Goal: Check status: Check status

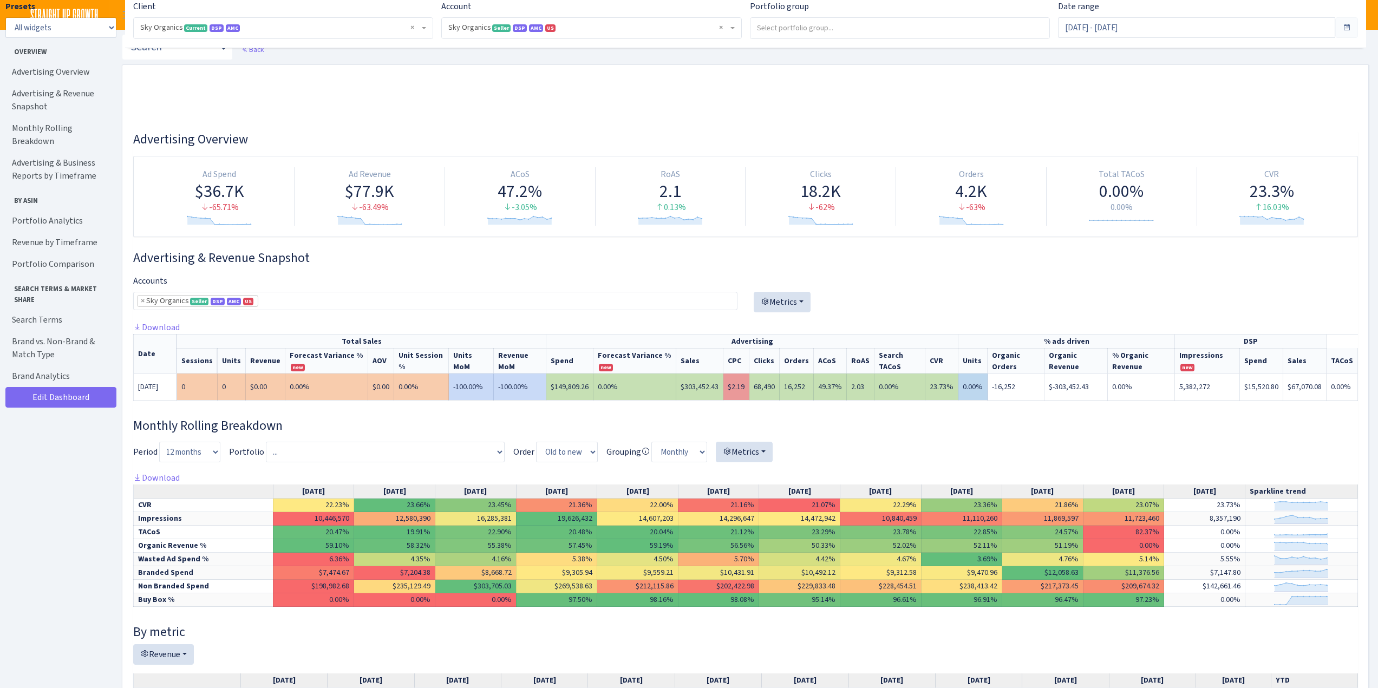
select select "[CREDIT_CARD_NUMBER]"
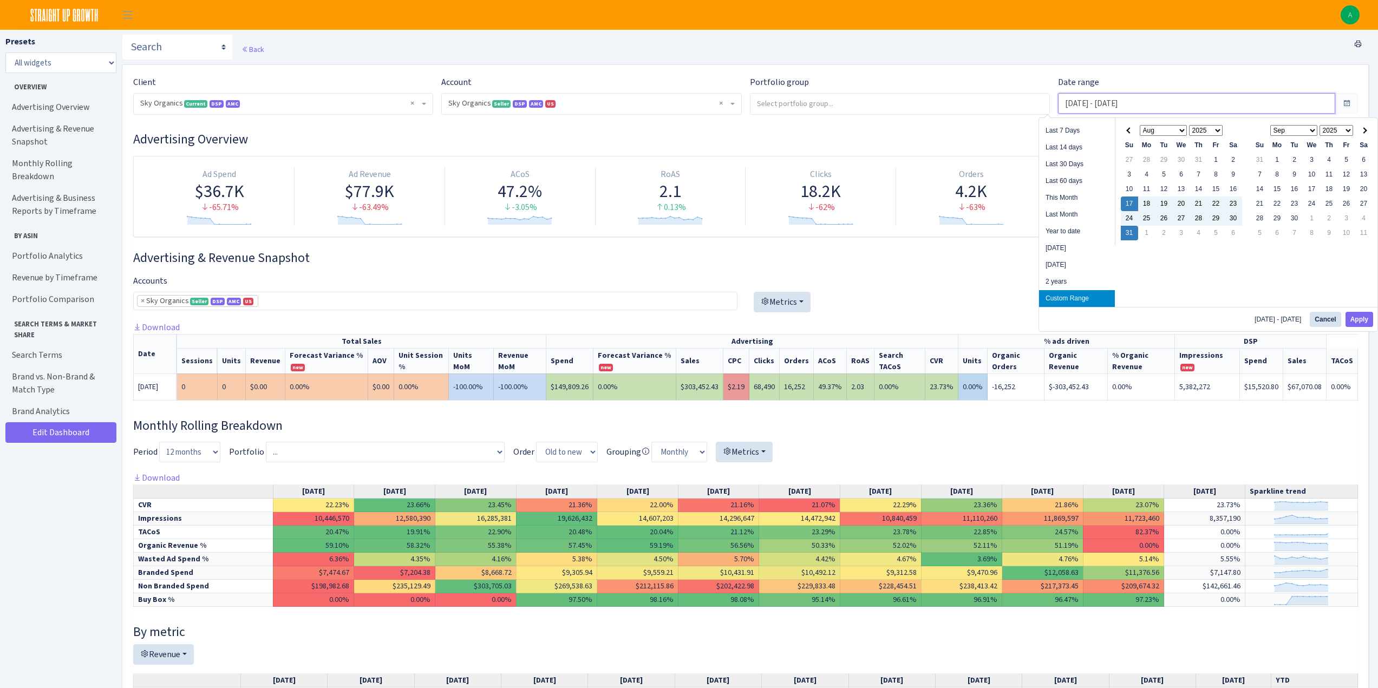
click at [1138, 108] on input "Aug 17, 2025 - Aug 31, 2025" at bounding box center [1196, 103] width 277 height 21
click at [1367, 321] on button "Apply" at bounding box center [1360, 319] width 28 height 15
type input "Aug 1, 2025 - Aug 31, 2025"
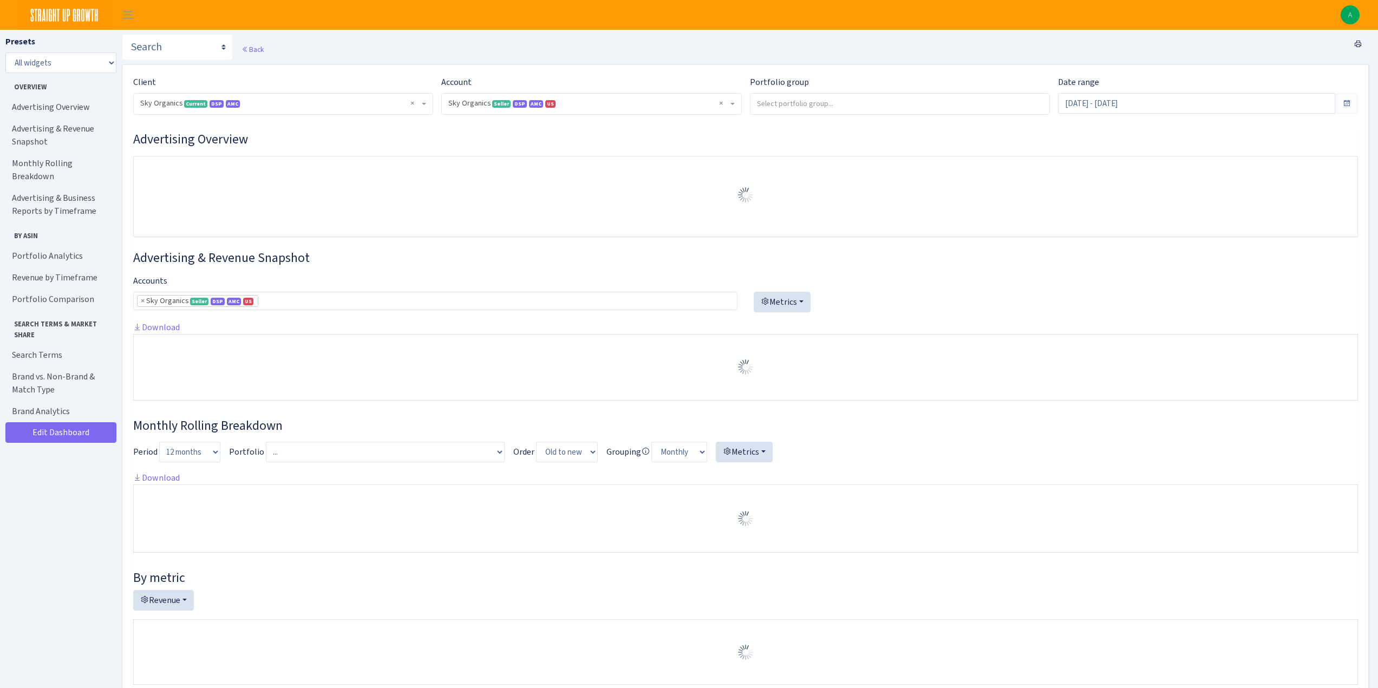
select select "[CREDIT_CARD_NUMBER]"
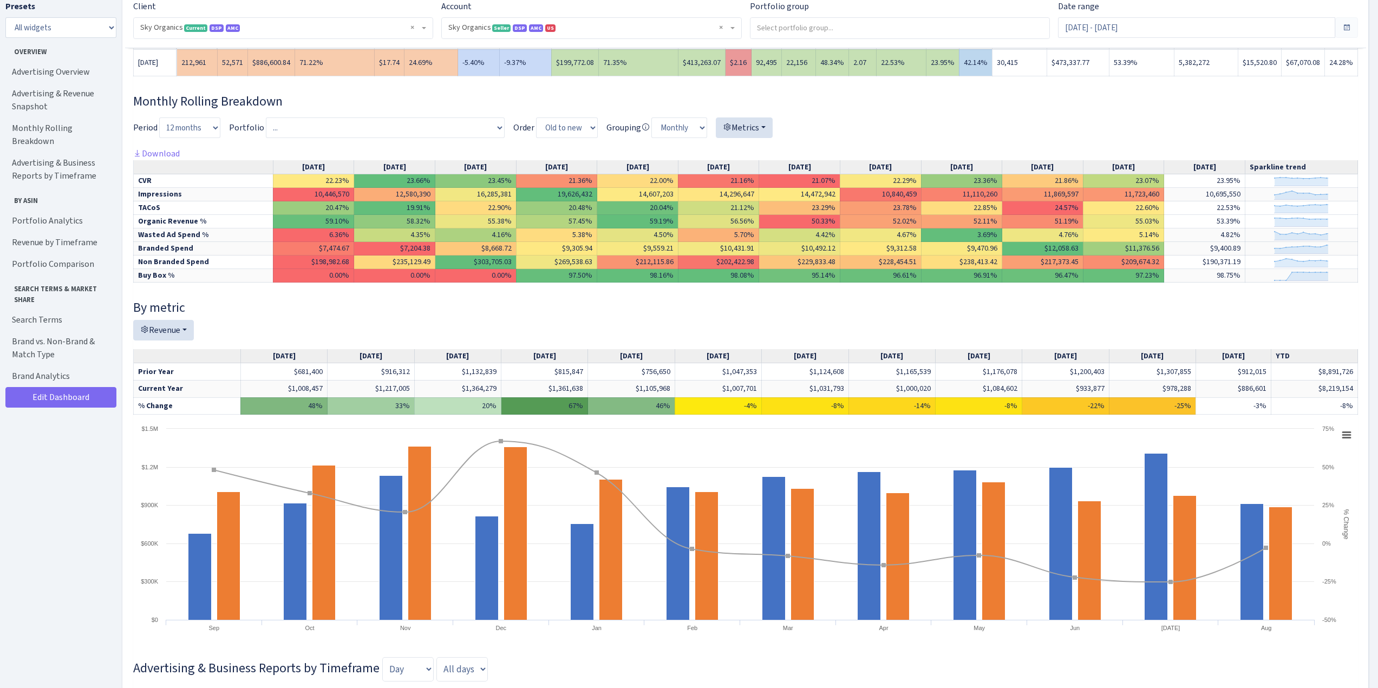
scroll to position [325, 0]
click at [282, 300] on h4 "By metric" at bounding box center [745, 307] width 1225 height 16
click at [1237, 305] on h4 "By metric" at bounding box center [745, 307] width 1225 height 16
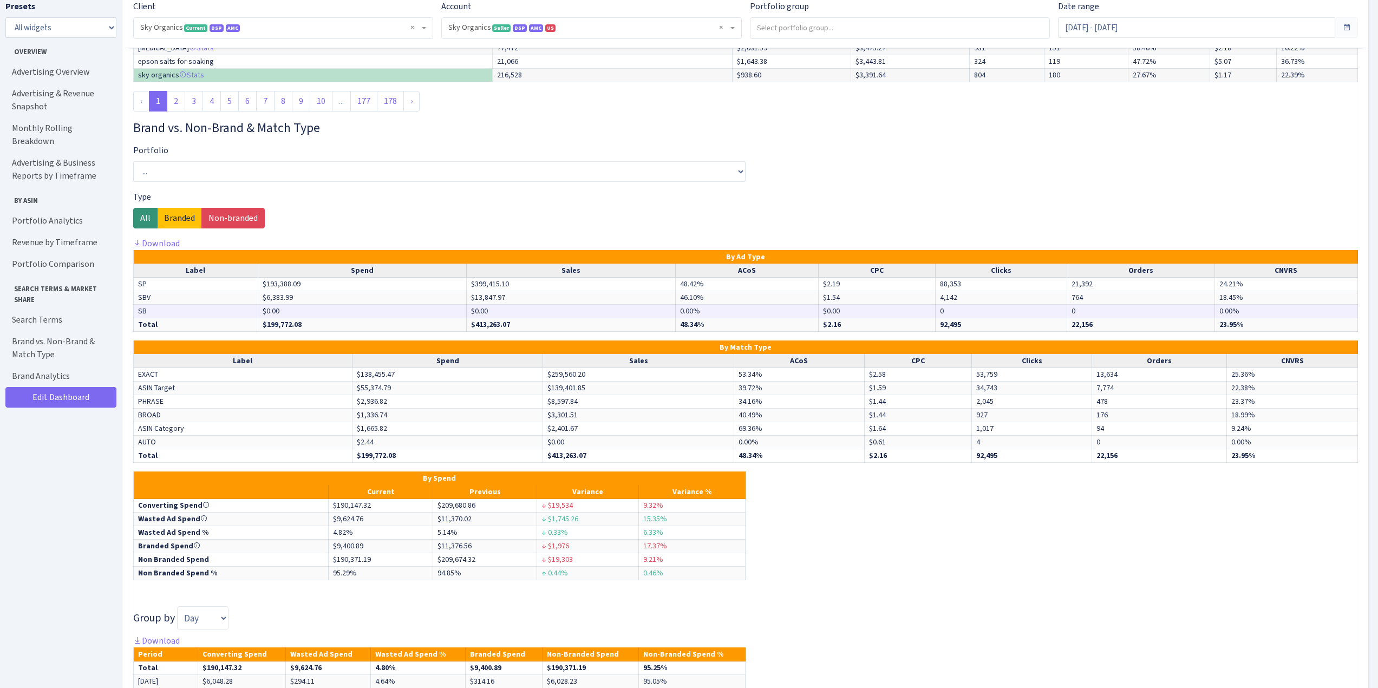
scroll to position [5469, 0]
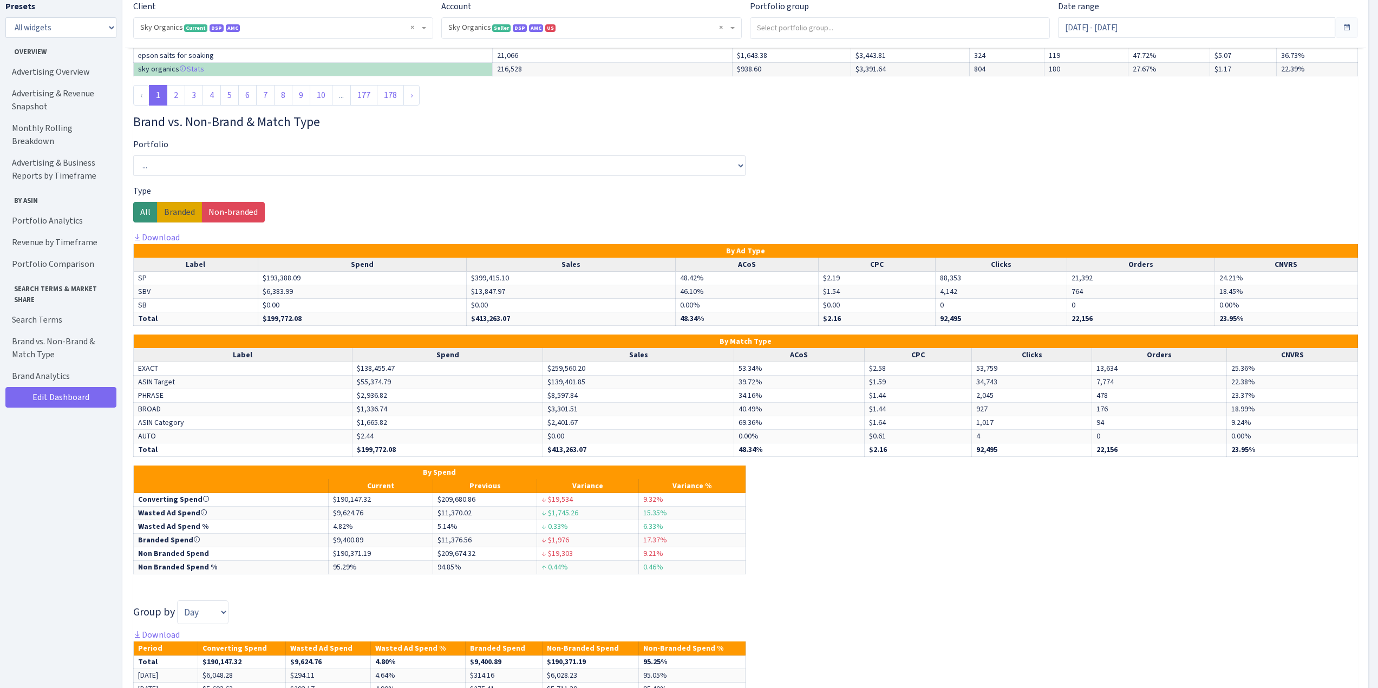
click at [174, 214] on label "Branded" at bounding box center [179, 212] width 45 height 21
click at [171, 213] on input "Branded" at bounding box center [167, 209] width 7 height 7
radio input "true"
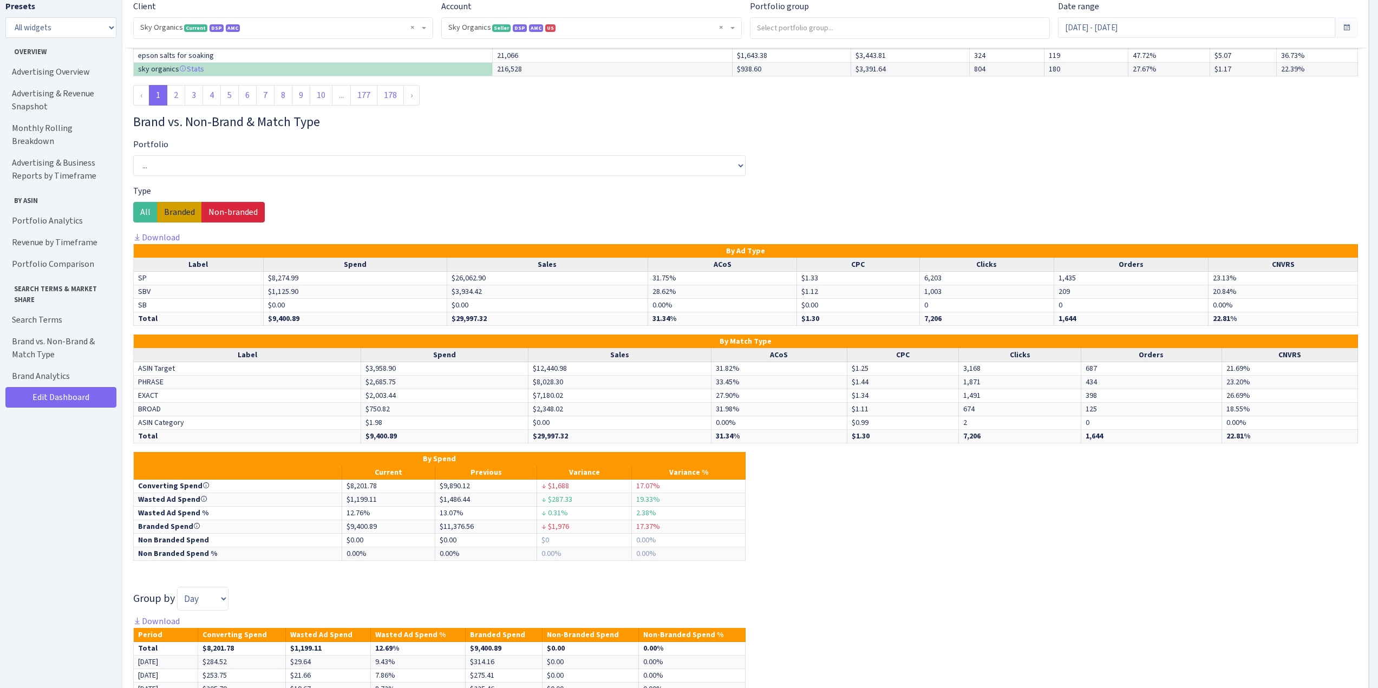
click at [230, 215] on label "Non-branded" at bounding box center [232, 212] width 63 height 21
click at [216, 213] on input "Non-branded" at bounding box center [211, 209] width 7 height 7
radio input "true"
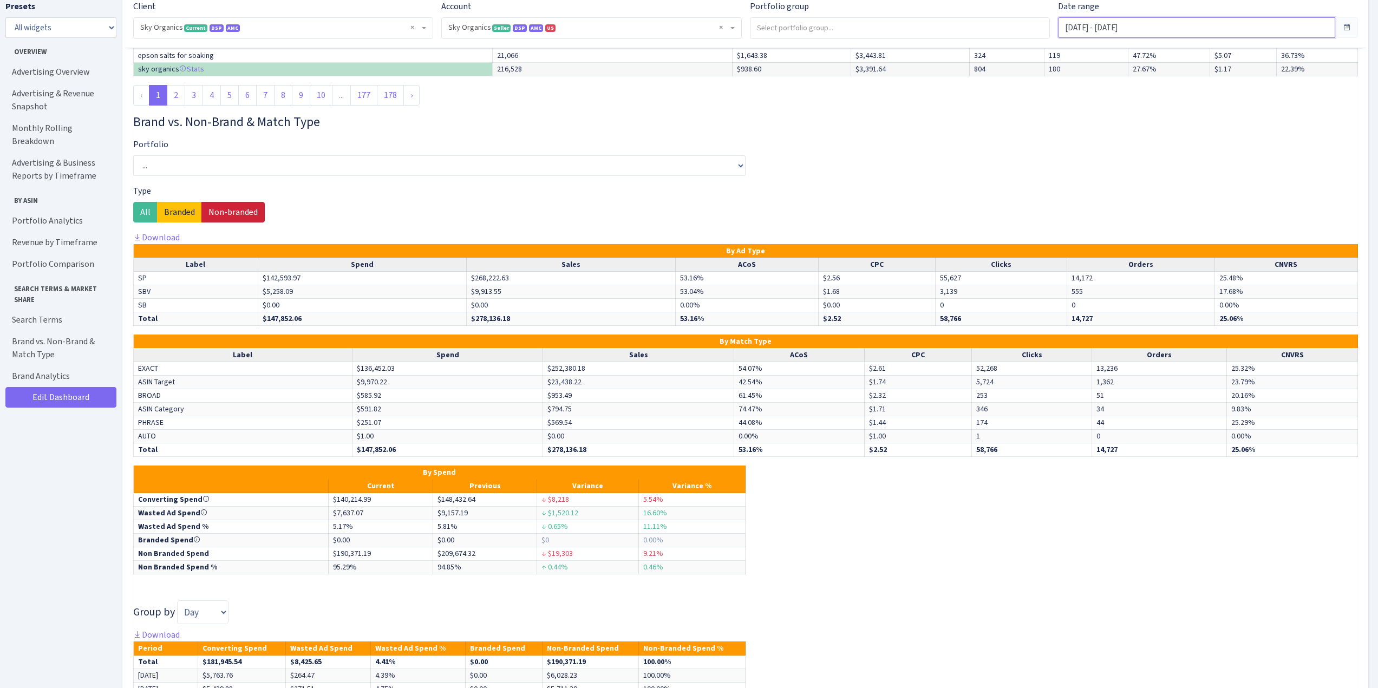
click at [1131, 32] on input "Aug 1, 2025 - Aug 31, 2025" at bounding box center [1196, 27] width 277 height 21
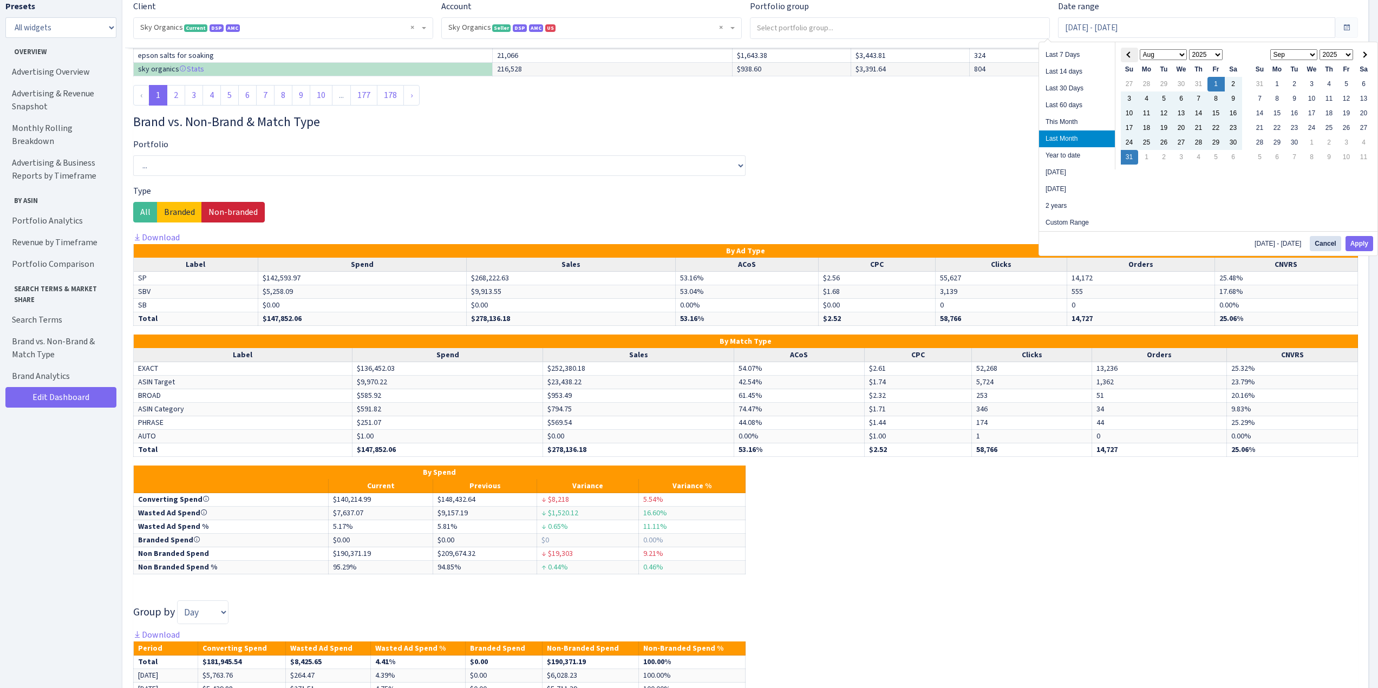
click at [1125, 60] on th at bounding box center [1129, 55] width 17 height 15
click at [1362, 244] on button "Apply" at bounding box center [1360, 243] width 28 height 15
type input "Jul 1, 2025 - Jul 31, 2025"
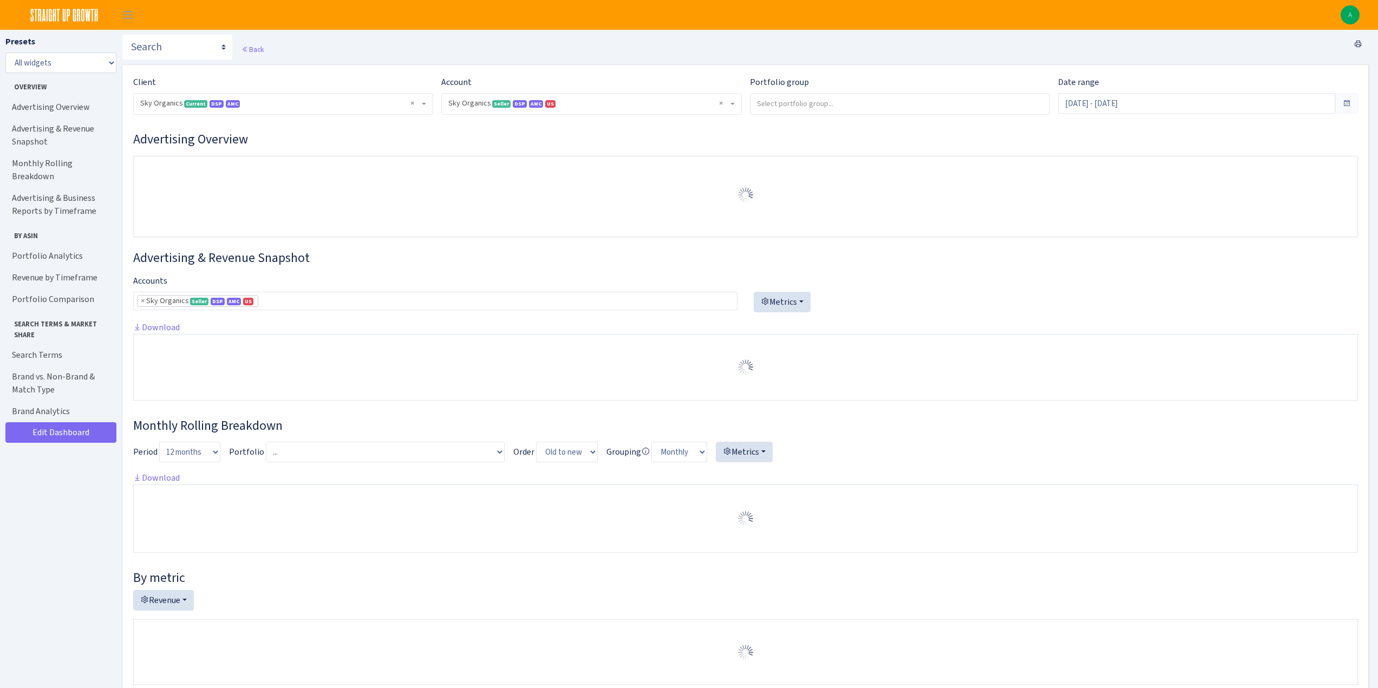
select select "[CREDIT_CARD_NUMBER]"
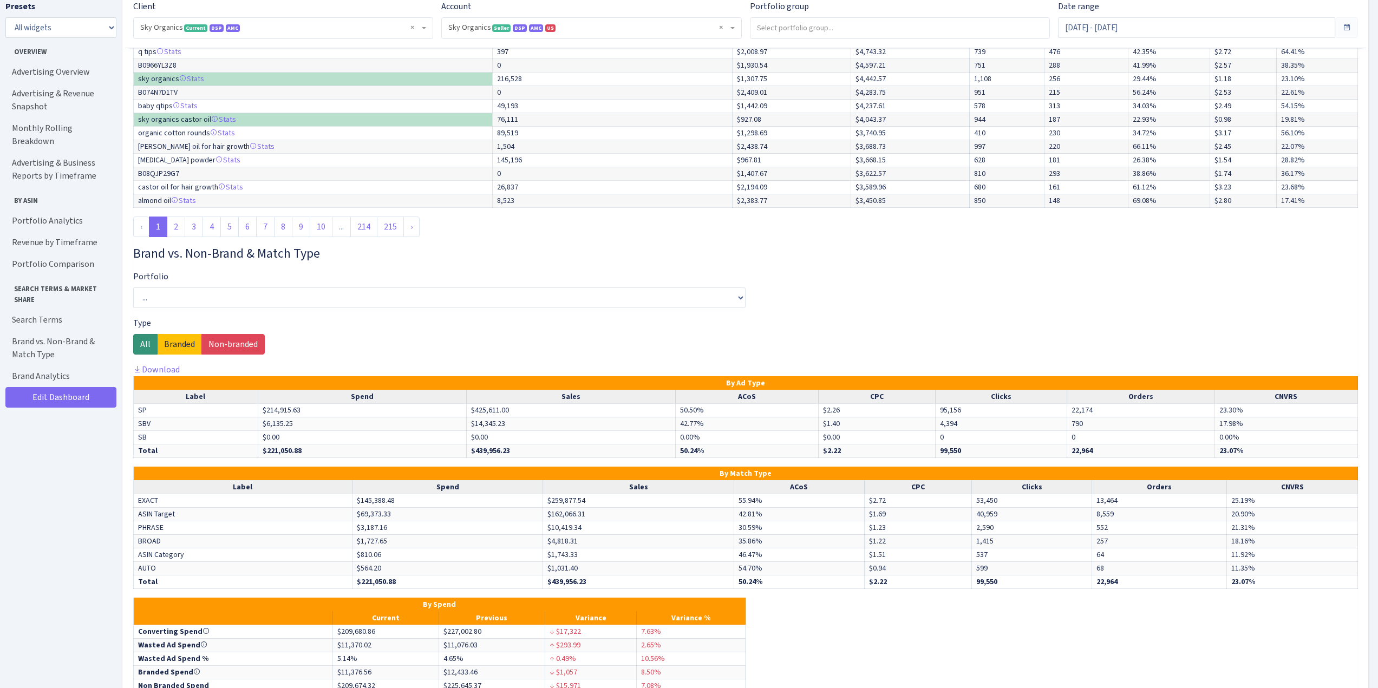
scroll to position [5361, 0]
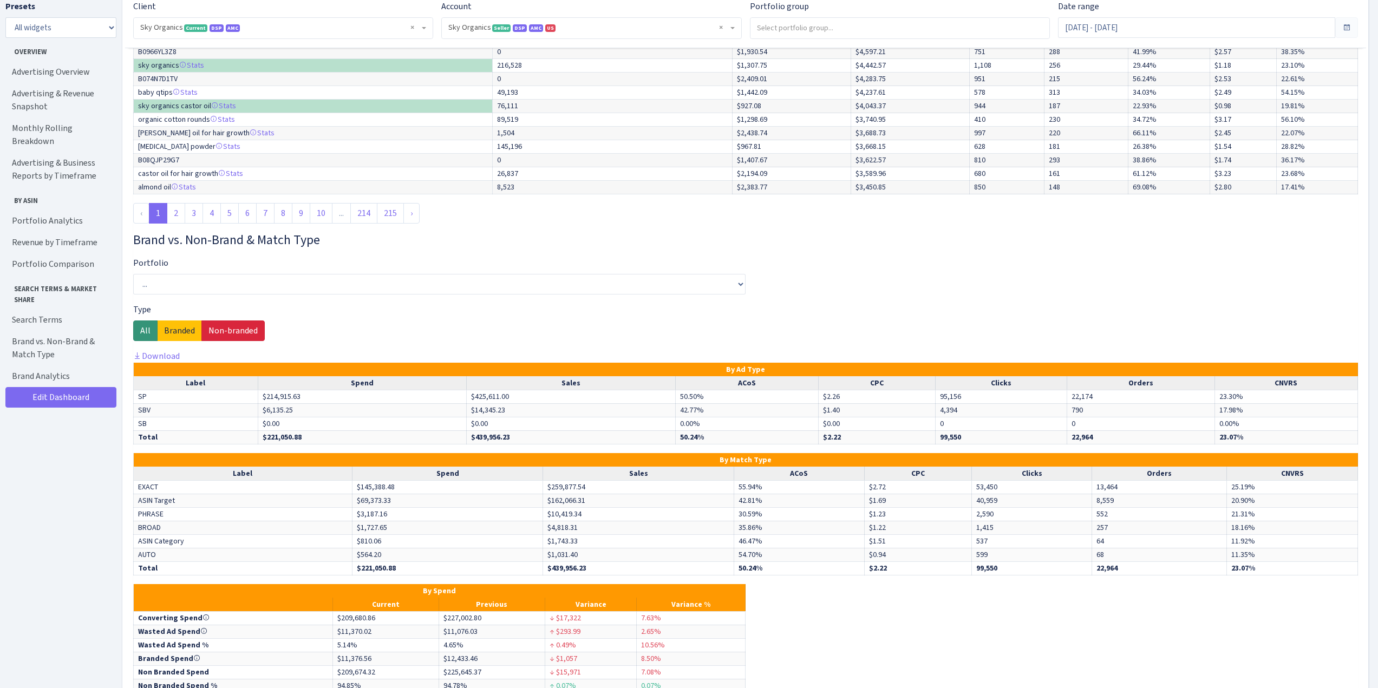
click at [230, 335] on label "Non-branded" at bounding box center [232, 331] width 63 height 21
click at [216, 331] on input "Non-branded" at bounding box center [211, 327] width 7 height 7
radio input "true"
click at [171, 331] on label "Branded" at bounding box center [179, 331] width 45 height 21
click at [171, 331] on input "Branded" at bounding box center [167, 327] width 7 height 7
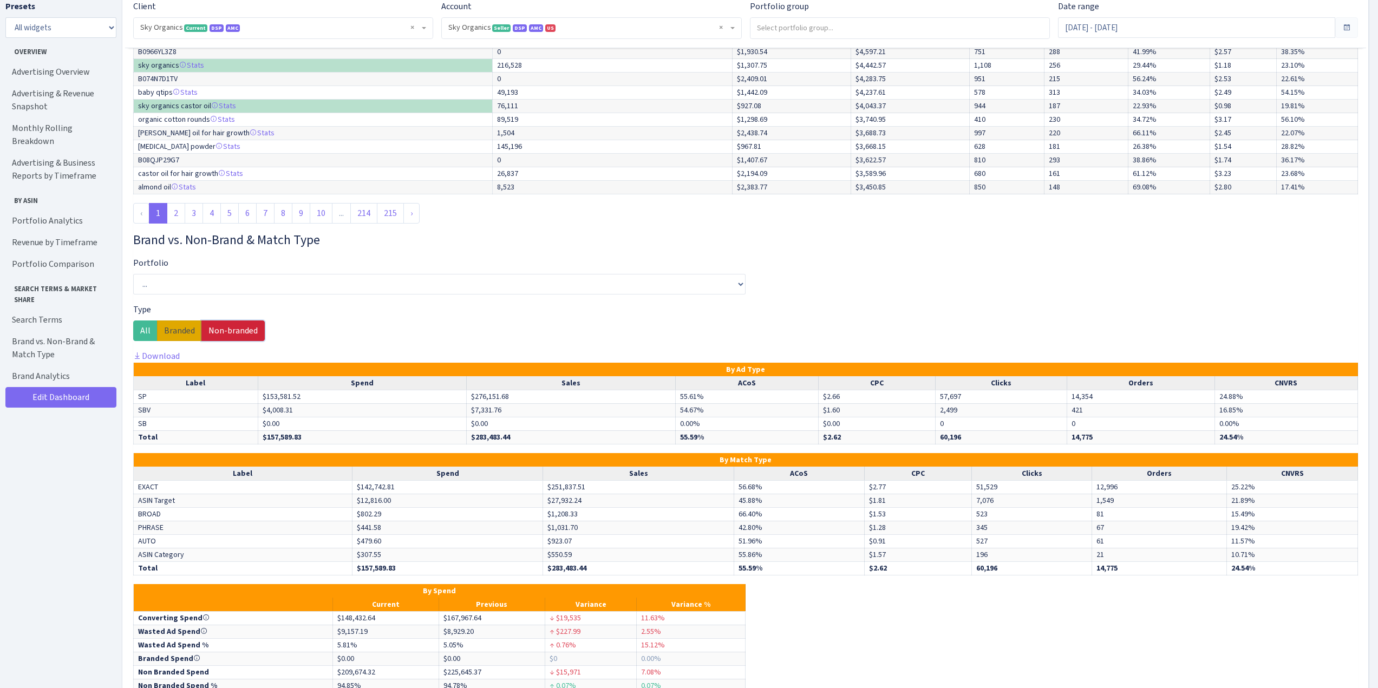
radio input "true"
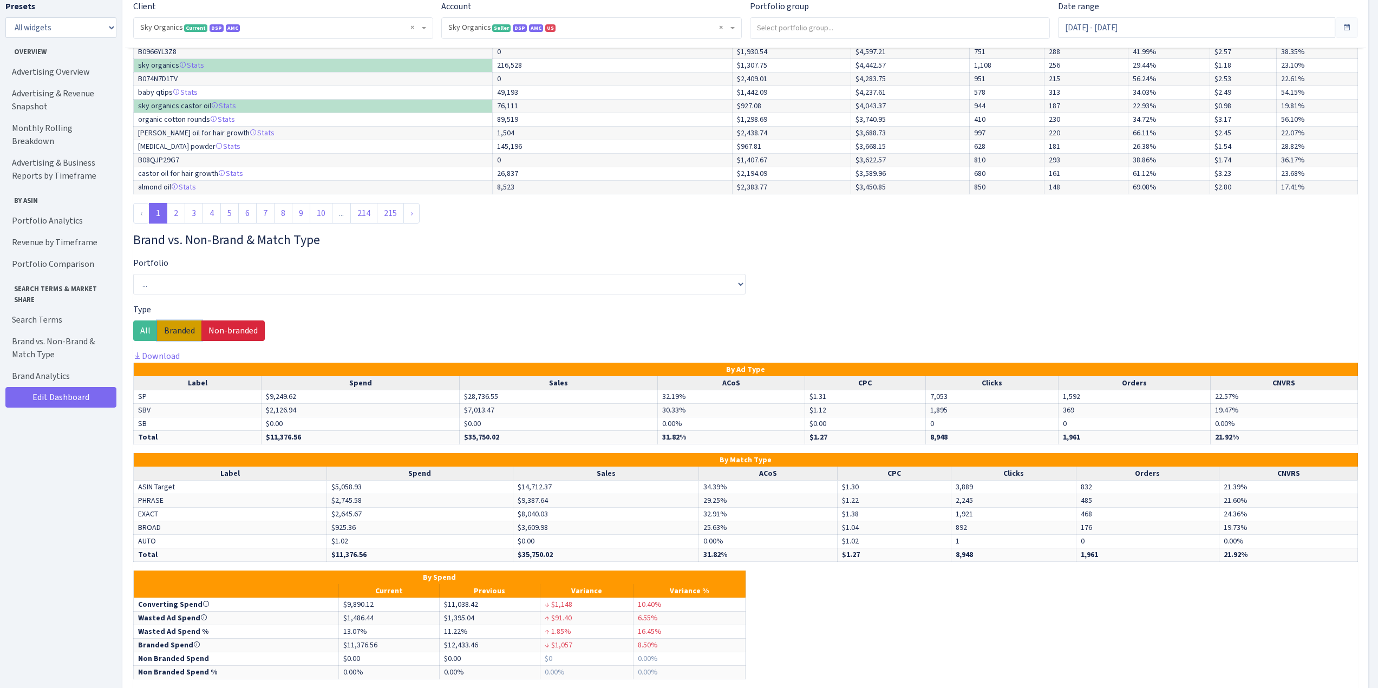
click at [225, 329] on label "Non-branded" at bounding box center [232, 331] width 63 height 21
click at [216, 329] on input "Non-branded" at bounding box center [211, 327] width 7 height 7
radio input "true"
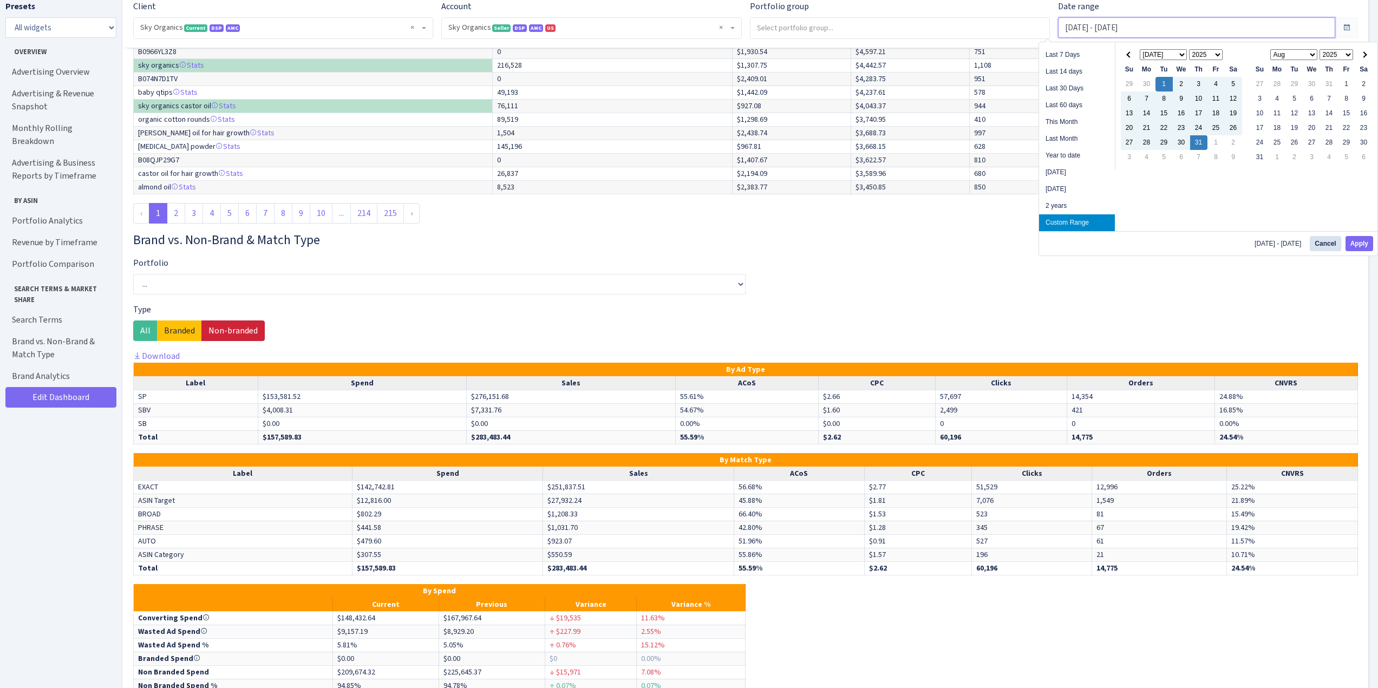
click at [1114, 24] on input "Jul 1, 2025 - Jul 31, 2025" at bounding box center [1196, 27] width 277 height 21
click at [1130, 51] on th at bounding box center [1129, 55] width 17 height 15
click at [1359, 238] on button "Apply" at bounding box center [1360, 243] width 28 height 15
type input "Jun 1, 2025 - Jun 30, 2025"
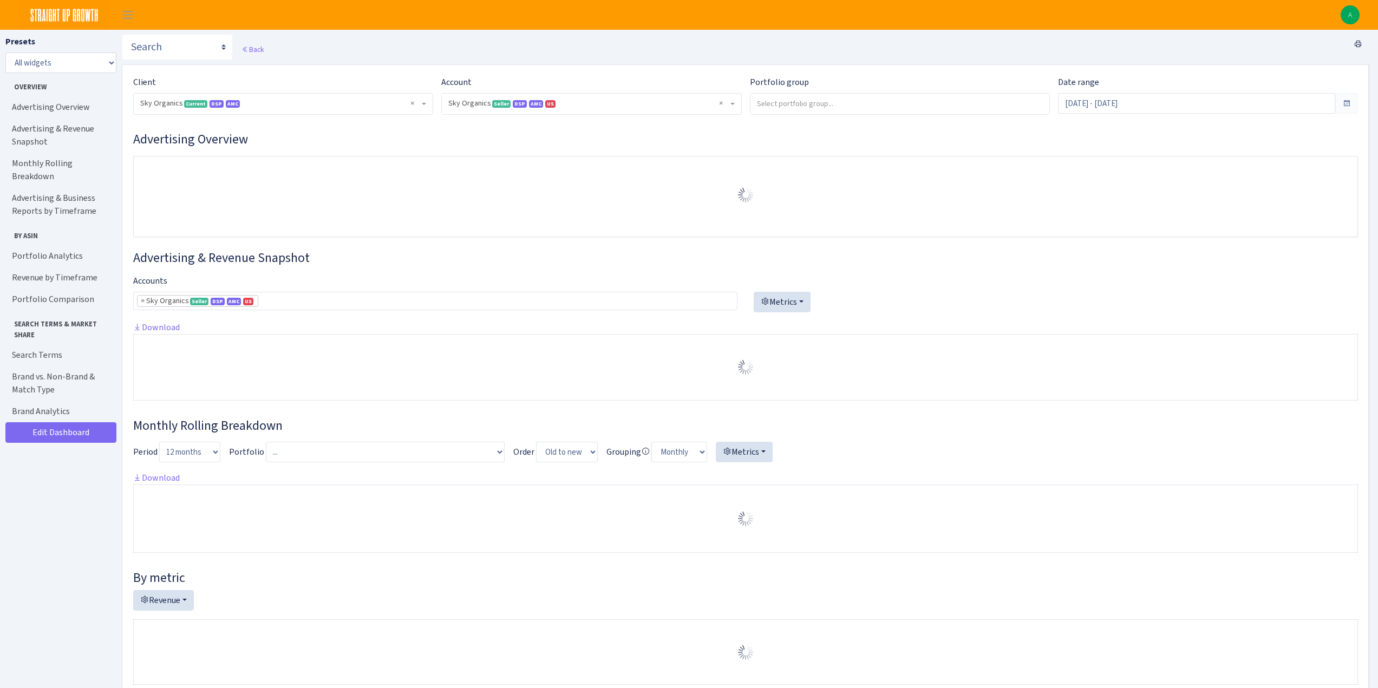
select select "[CREDIT_CARD_NUMBER]"
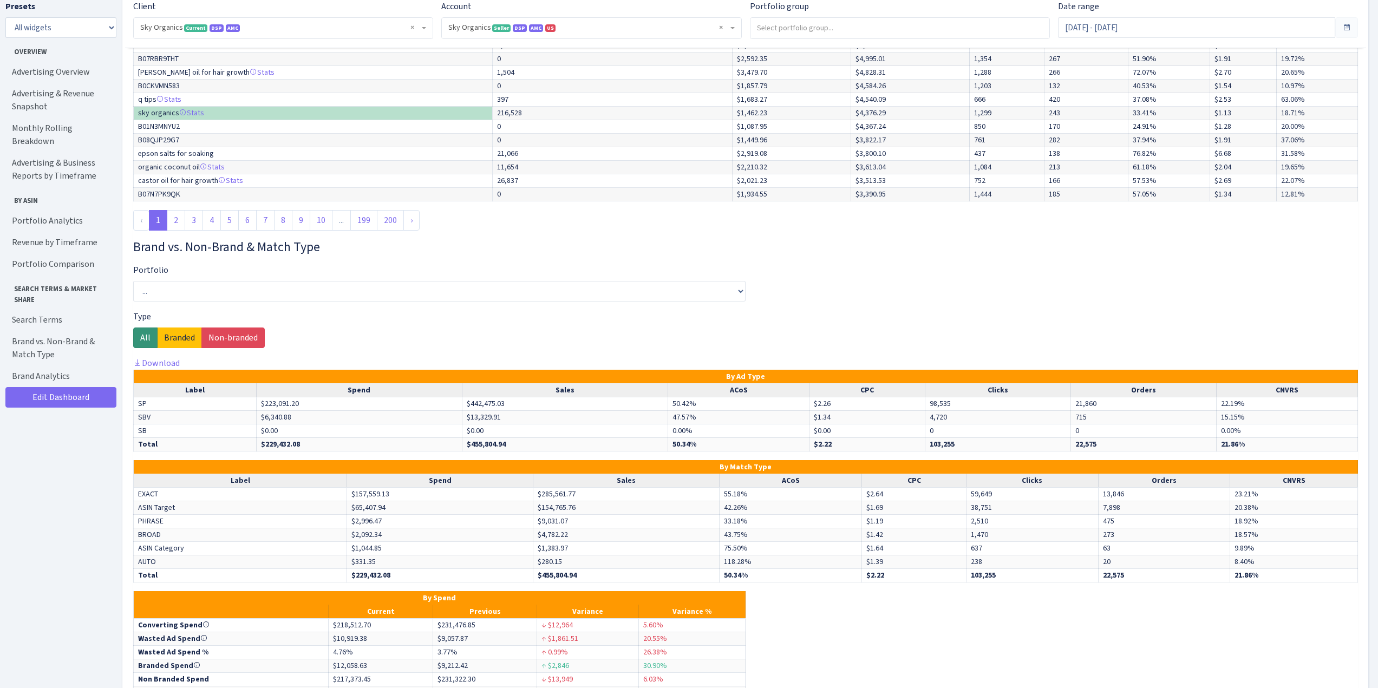
scroll to position [5408, 0]
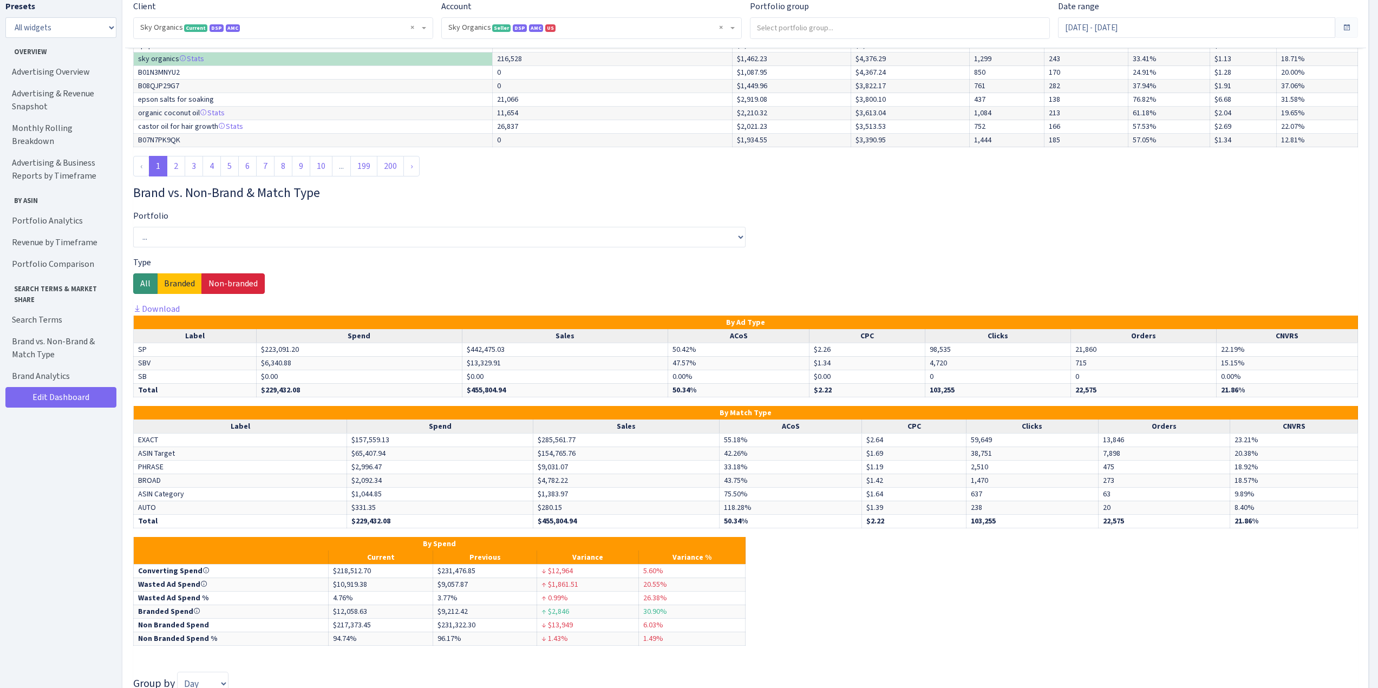
click at [247, 286] on label "Non-branded" at bounding box center [232, 283] width 63 height 21
click at [216, 284] on input "Non-branded" at bounding box center [211, 280] width 7 height 7
radio input "true"
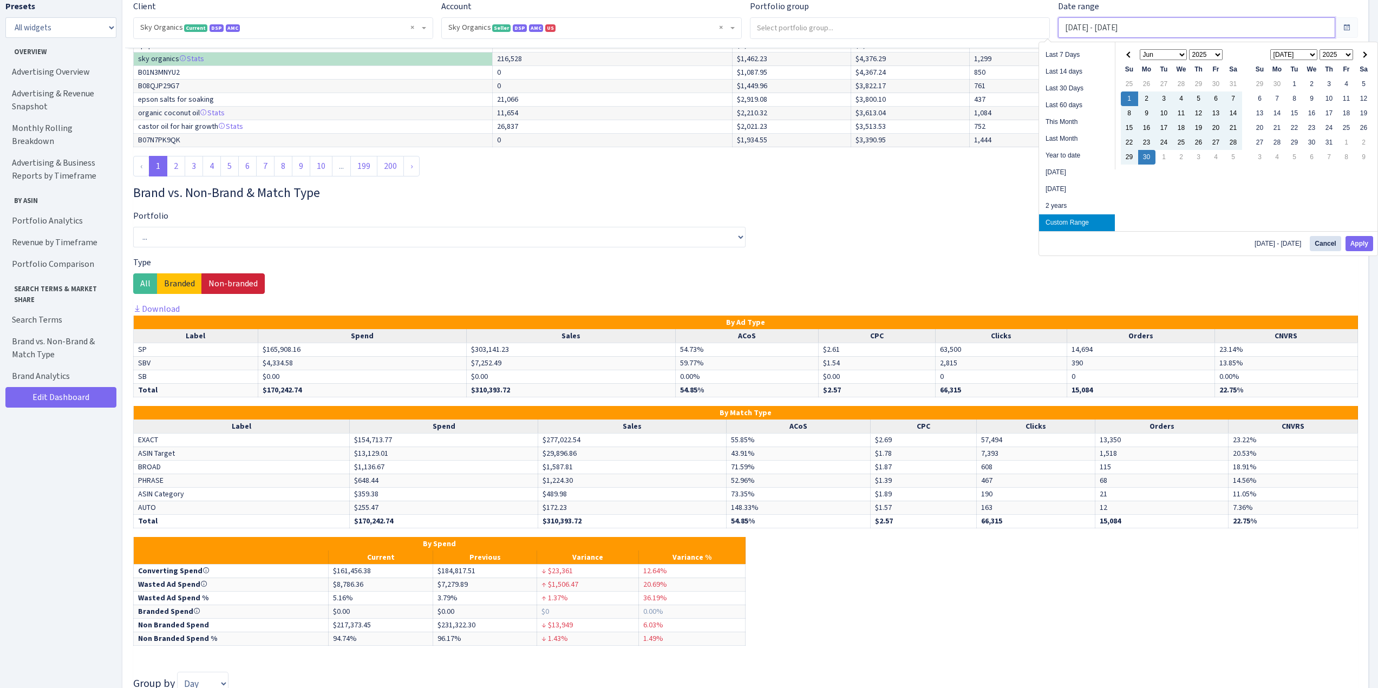
click at [1080, 31] on input "Jun 1, 2025 - Jun 30, 2025" at bounding box center [1196, 27] width 277 height 21
click at [1128, 57] on th at bounding box center [1129, 55] width 17 height 15
click at [1365, 244] on button "Apply" at bounding box center [1360, 243] width 28 height 15
type input "May 1, 2025 - May 31, 2025"
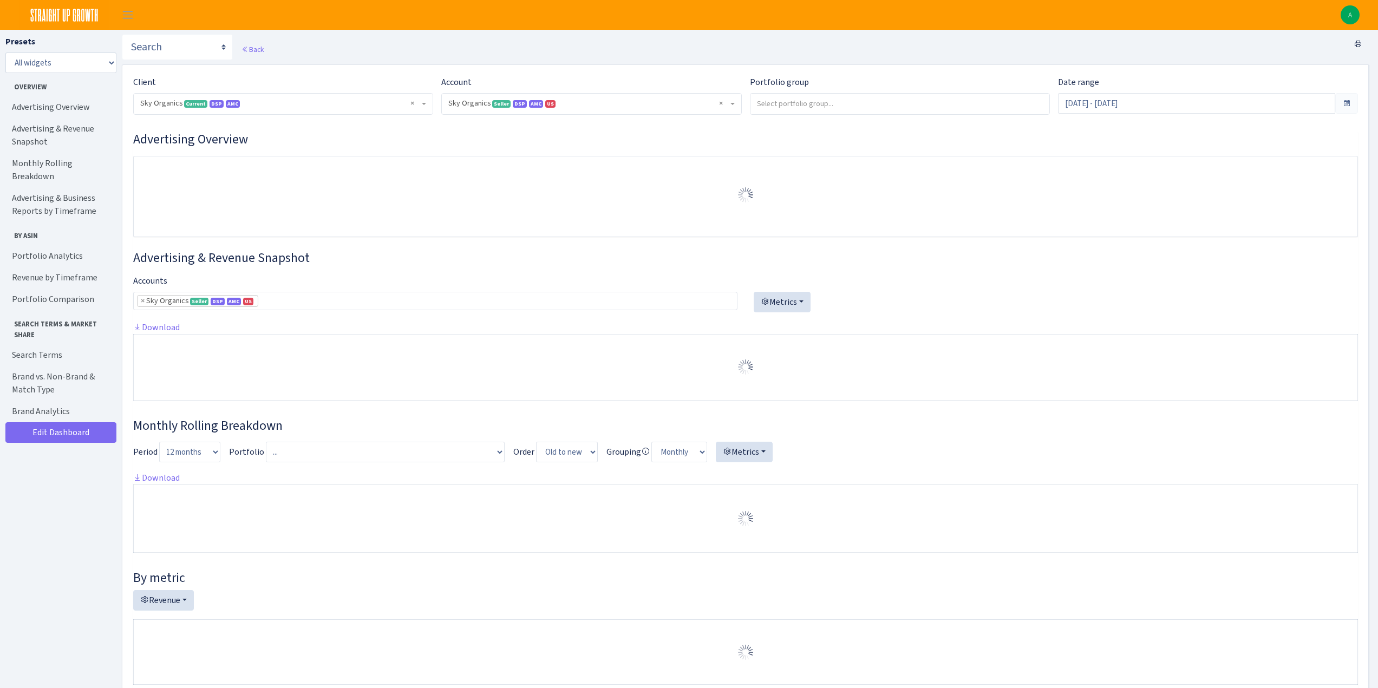
select select "[CREDIT_CARD_NUMBER]"
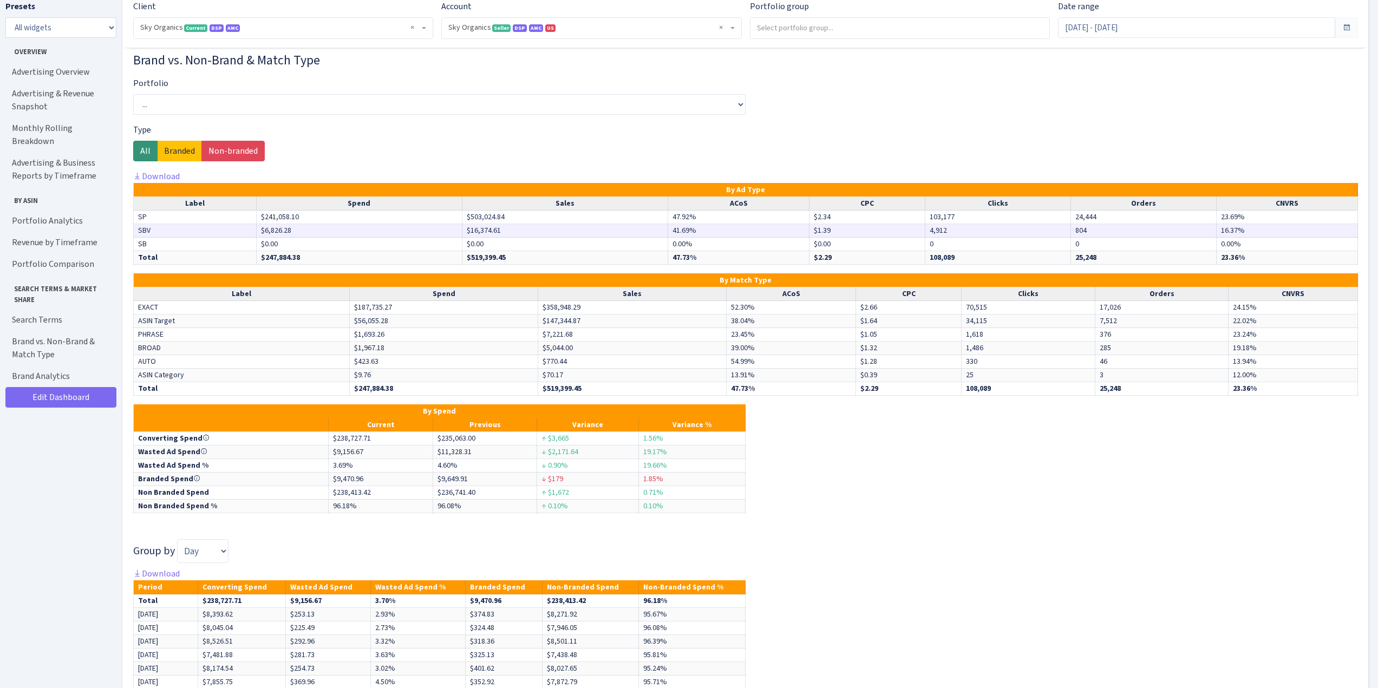
scroll to position [3920, 0]
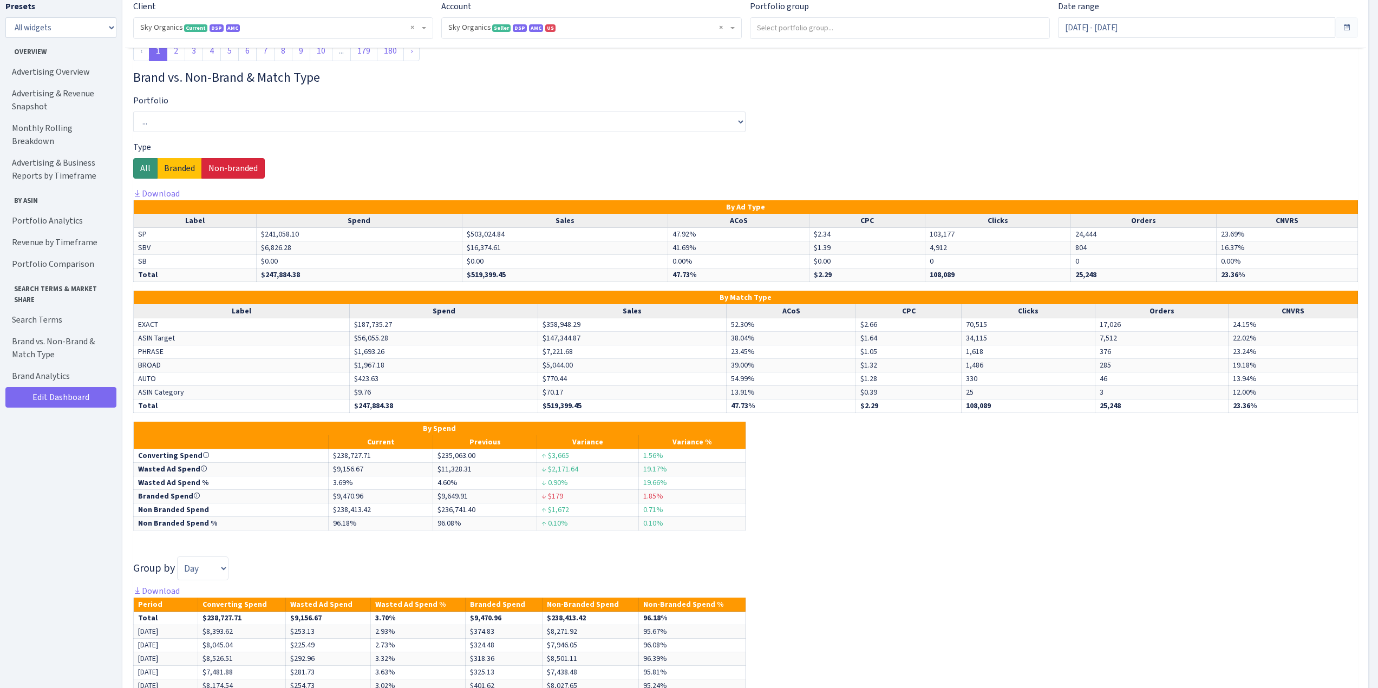
click at [229, 171] on label "Non-branded" at bounding box center [232, 168] width 63 height 21
click at [216, 169] on input "Non-branded" at bounding box center [211, 165] width 7 height 7
radio input "true"
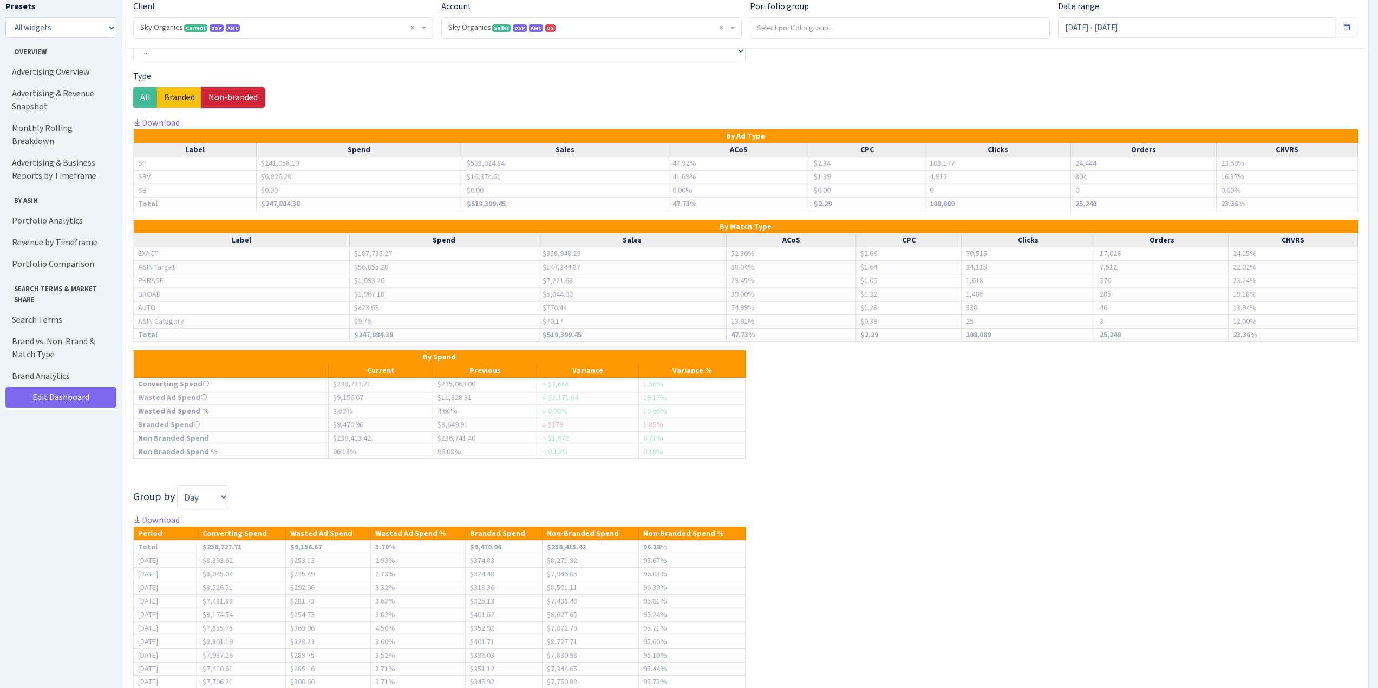
scroll to position [5003, 0]
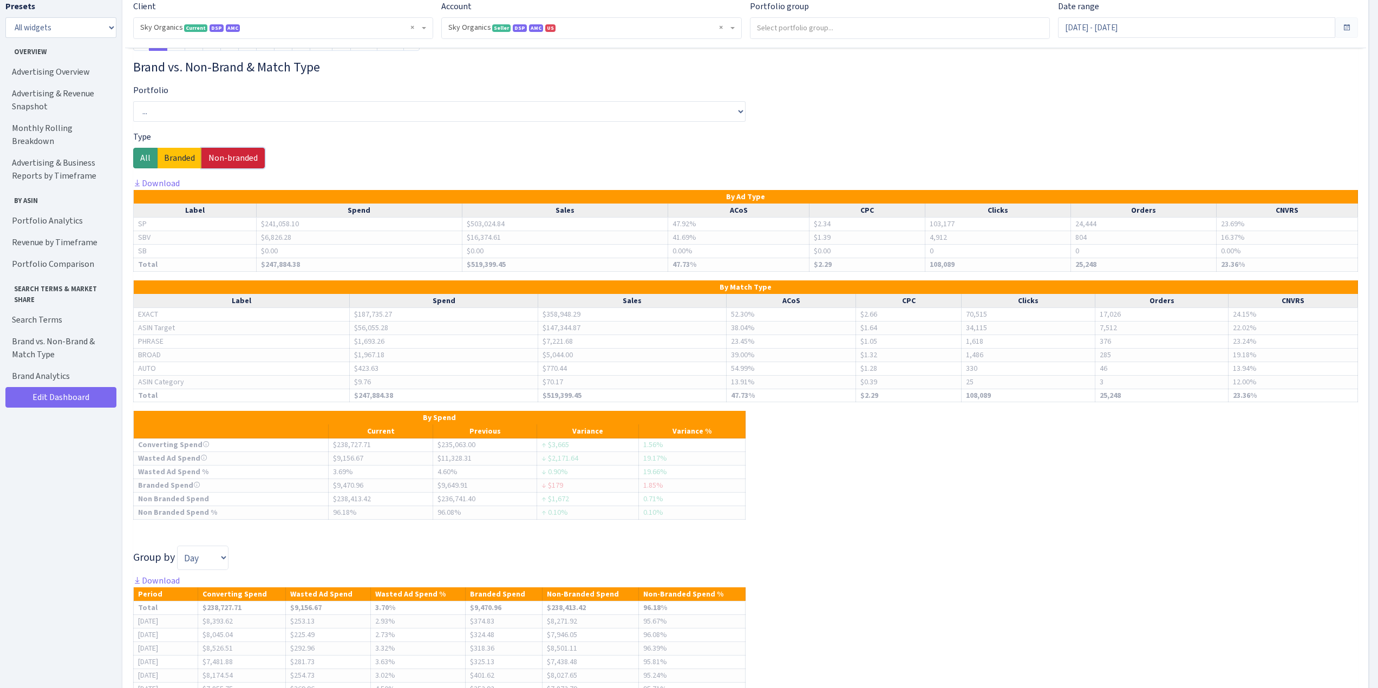
click at [145, 157] on label "All" at bounding box center [145, 158] width 24 height 21
click at [145, 157] on input "All" at bounding box center [143, 155] width 7 height 7
radio input "true"
click at [244, 160] on label "Non-branded" at bounding box center [232, 158] width 63 height 21
click at [216, 159] on input "Non-branded" at bounding box center [211, 155] width 7 height 7
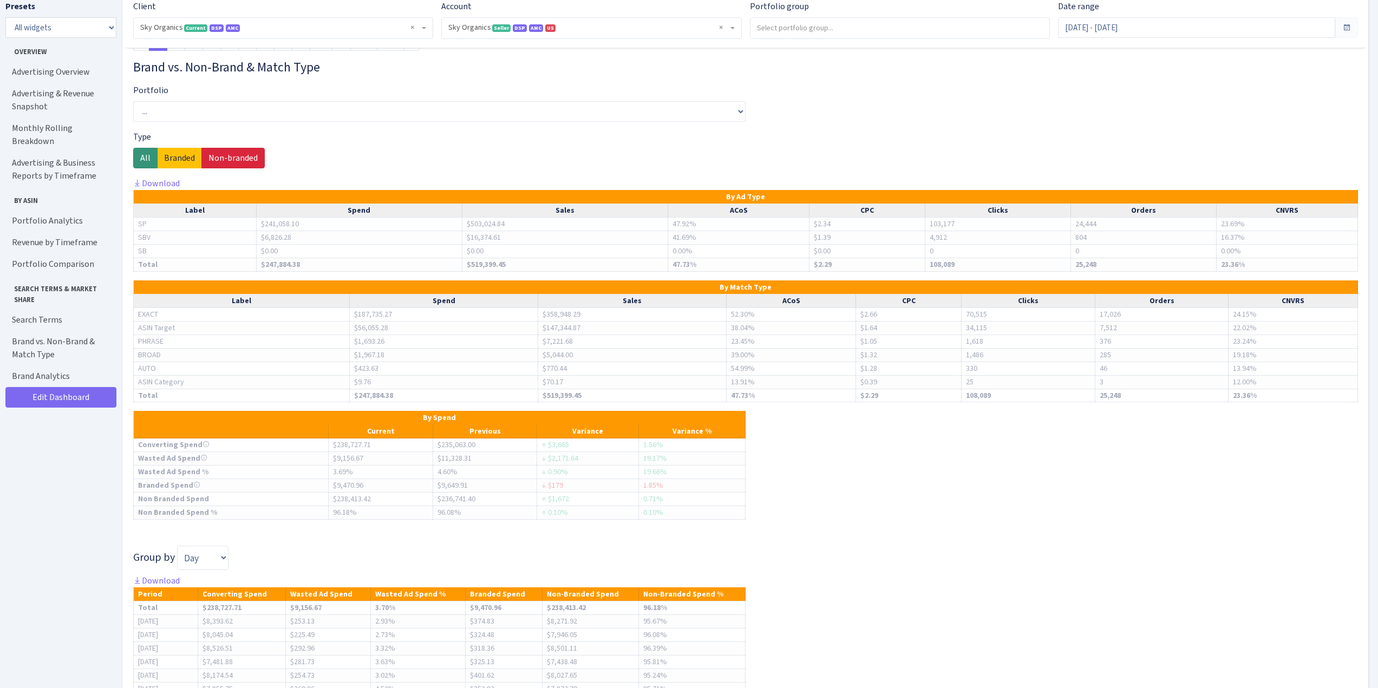
radio input "true"
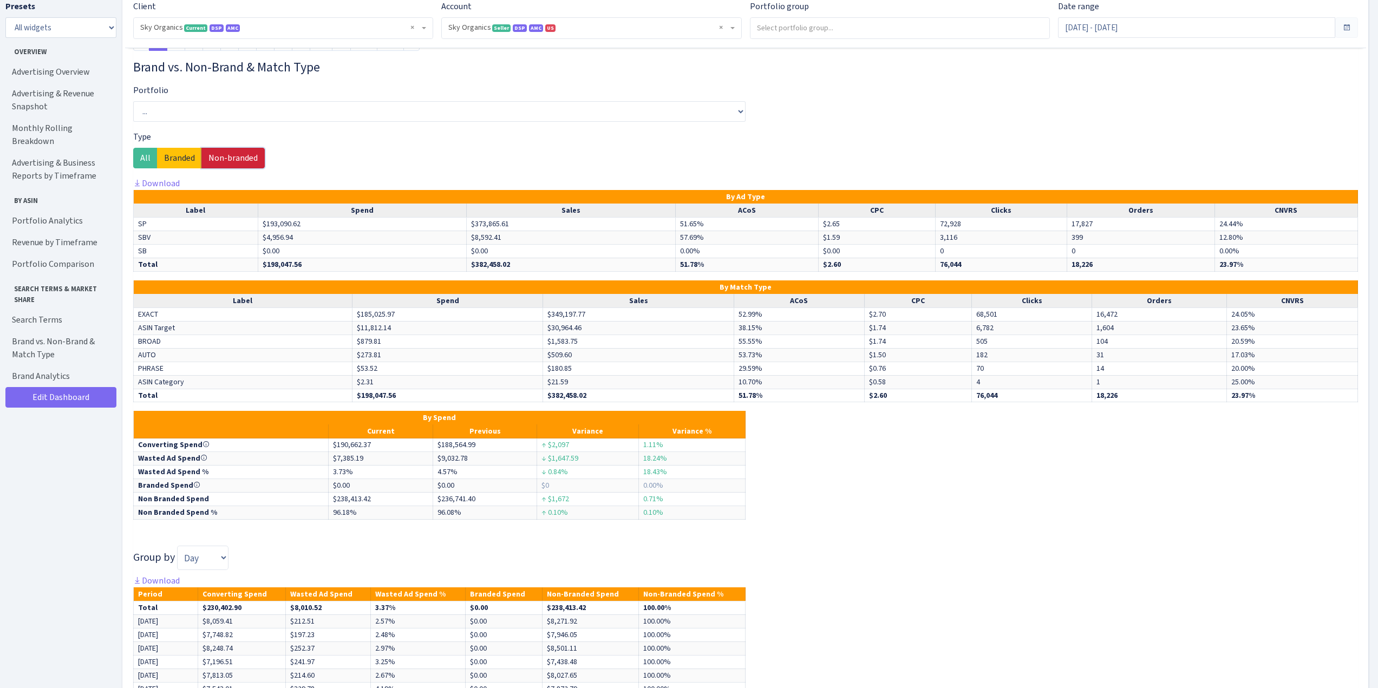
click at [245, 155] on label "Non-branded" at bounding box center [232, 158] width 63 height 21
click at [216, 155] on input "Non-branded" at bounding box center [211, 155] width 7 height 7
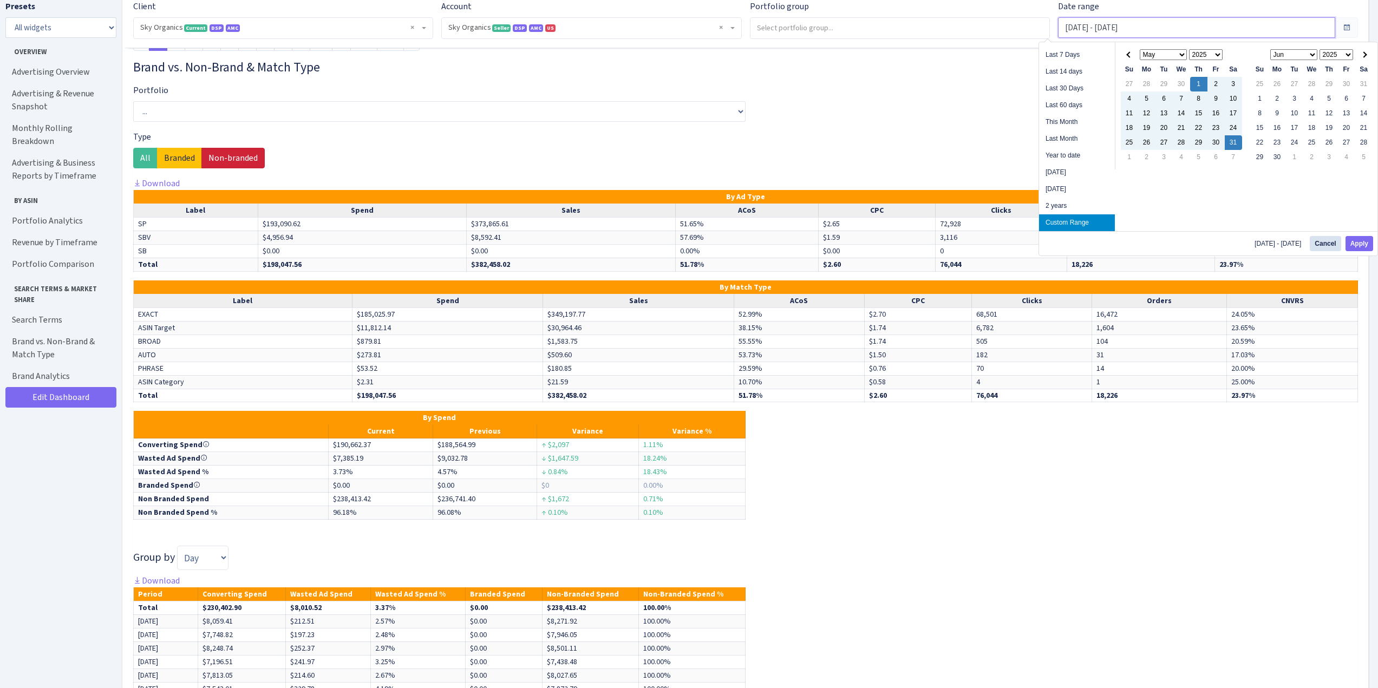
click at [1097, 23] on input "May 1, 2025 - May 31, 2025" at bounding box center [1196, 27] width 277 height 21
click at [1127, 54] on span at bounding box center [1129, 54] width 6 height 6
click at [1362, 239] on button "Apply" at bounding box center [1360, 243] width 28 height 15
type input "Apr 1, 2025 - Apr 30, 2025"
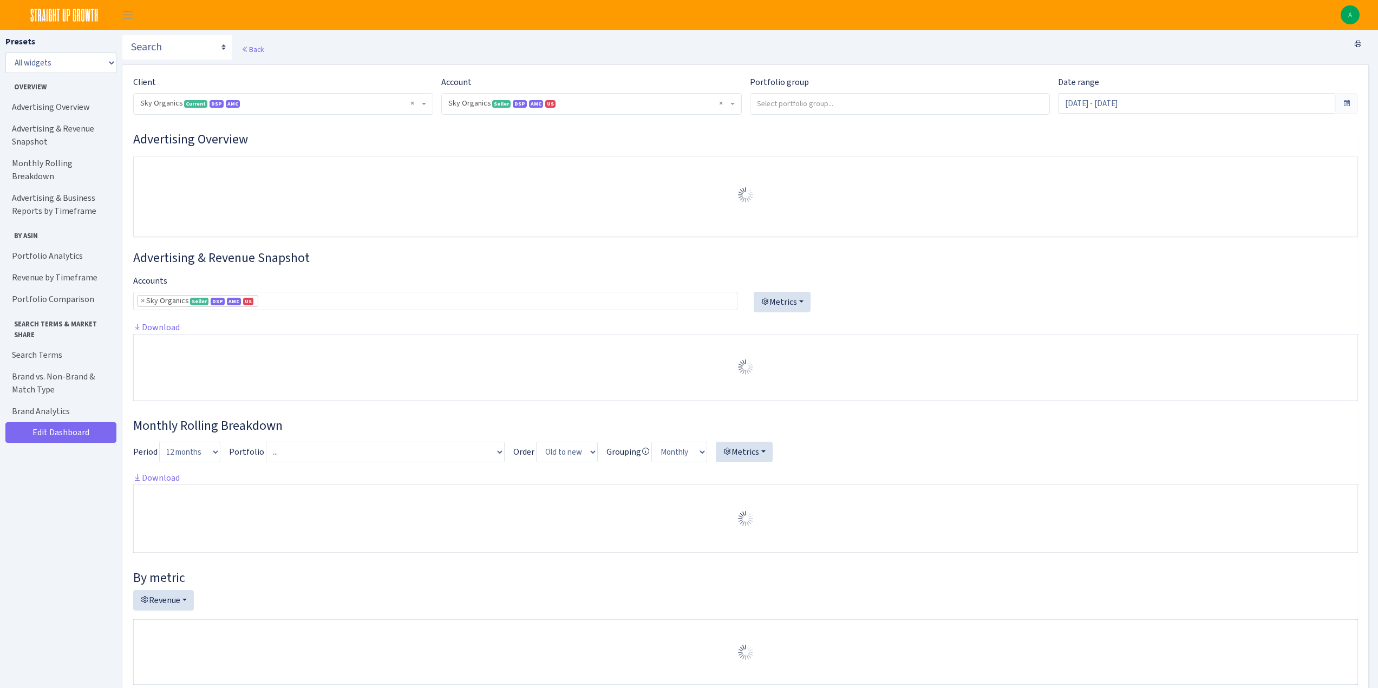
select select "[CREDIT_CARD_NUMBER]"
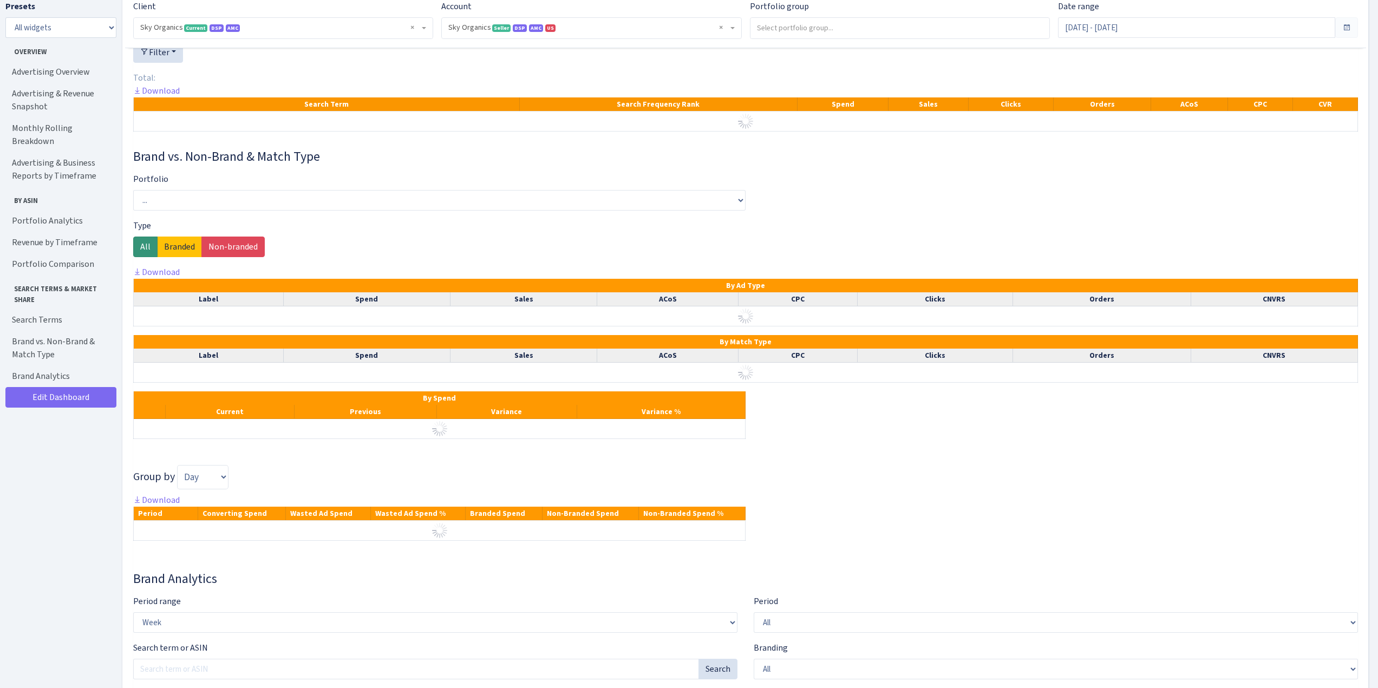
scroll to position [2398, 0]
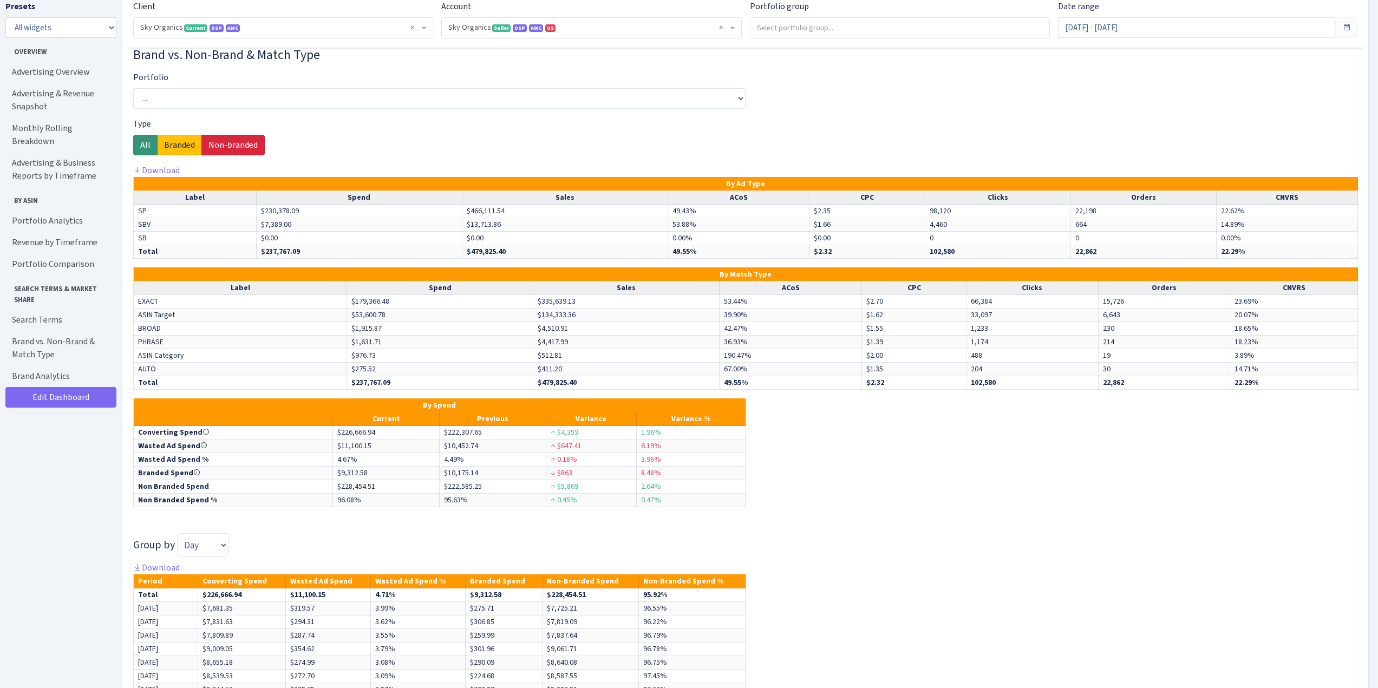
click at [236, 155] on label "Non-branded" at bounding box center [232, 145] width 63 height 21
click at [216, 146] on input "Non-branded" at bounding box center [211, 142] width 7 height 7
radio input "true"
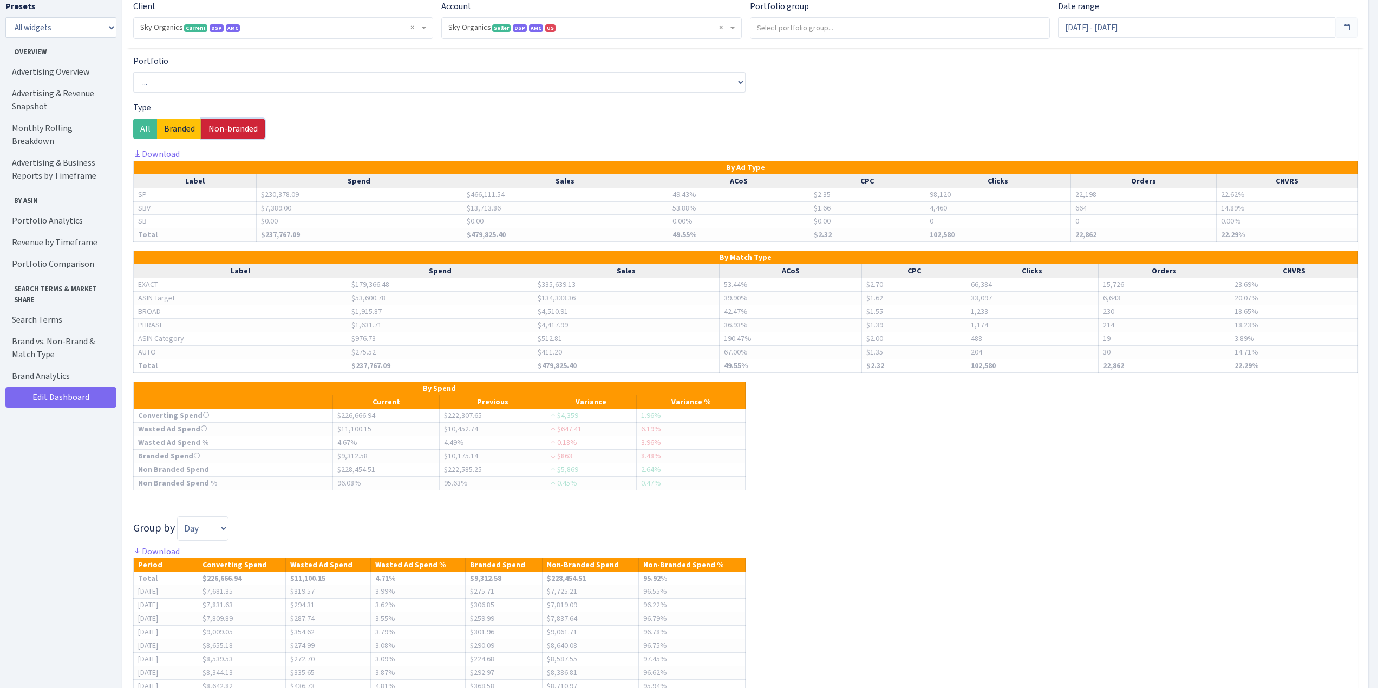
scroll to position [5539, 0]
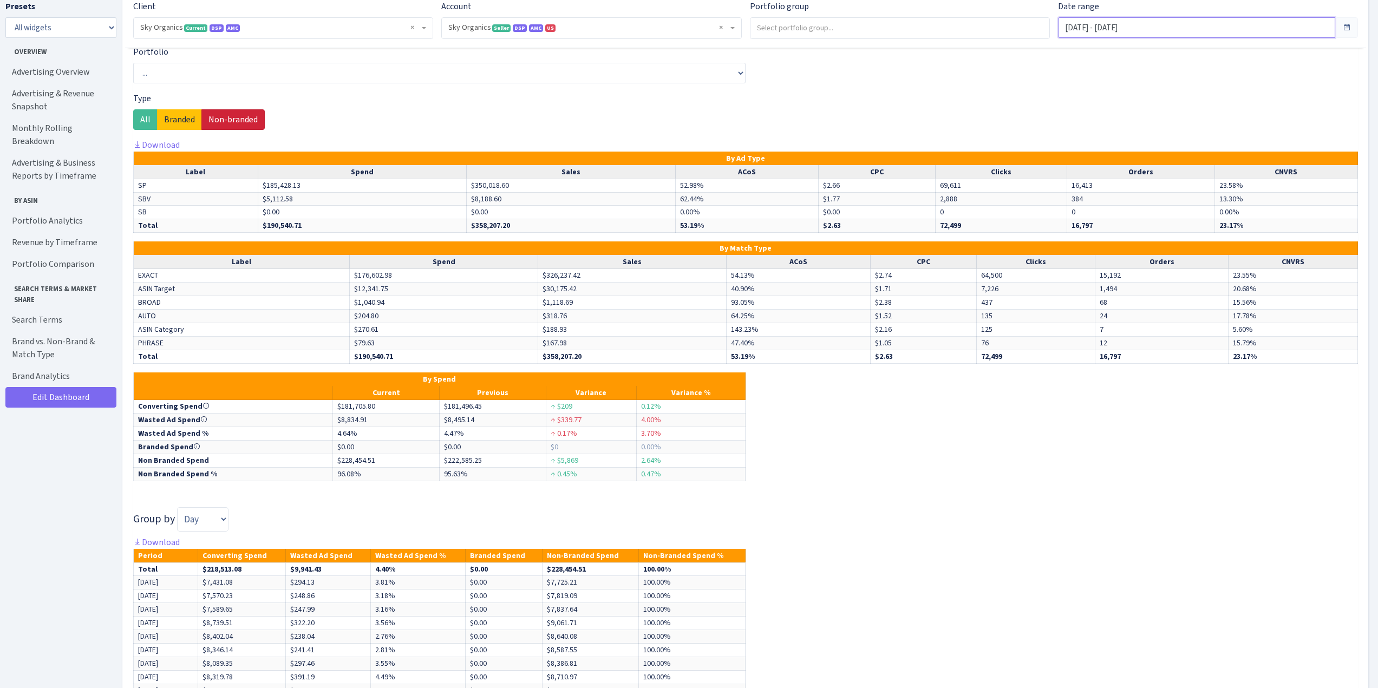
click at [1091, 22] on input "[DATE] - [DATE]" at bounding box center [1196, 27] width 277 height 21
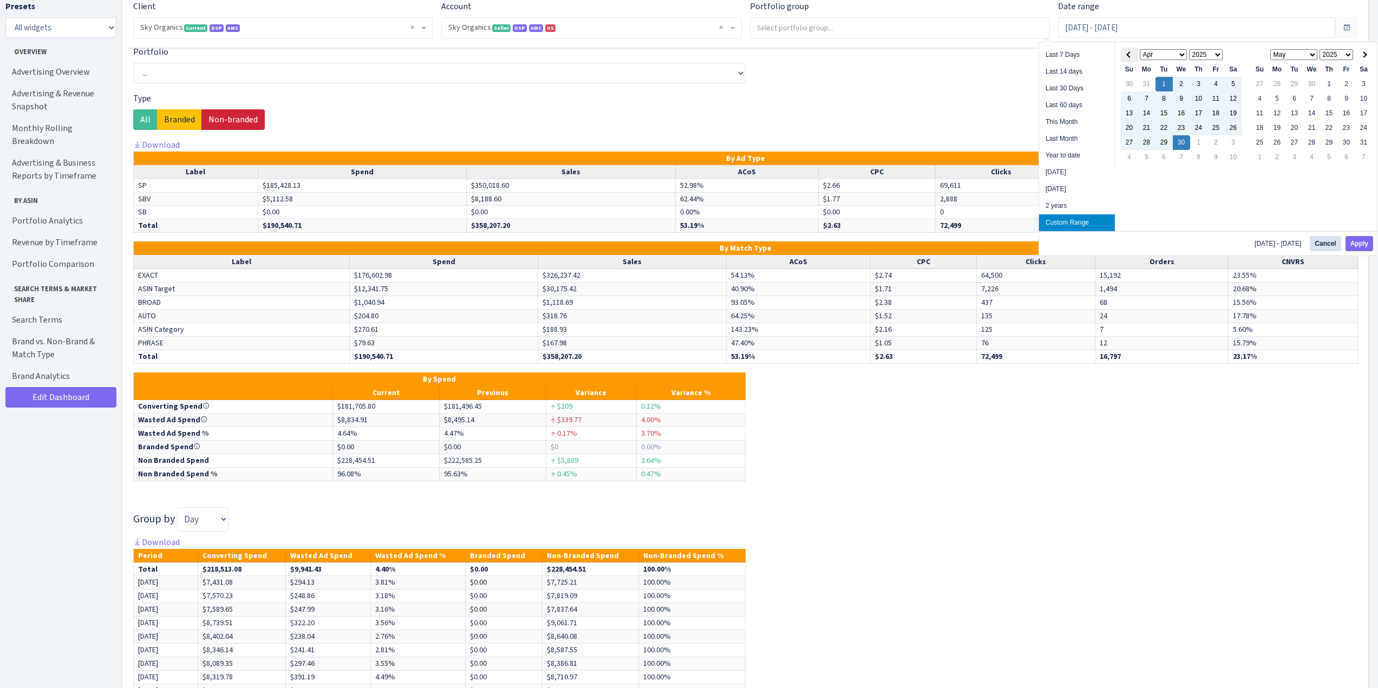
click at [1129, 53] on span at bounding box center [1129, 54] width 6 height 6
click at [1355, 242] on button "Apply" at bounding box center [1360, 243] width 28 height 15
type input "[DATE] - [DATE]"
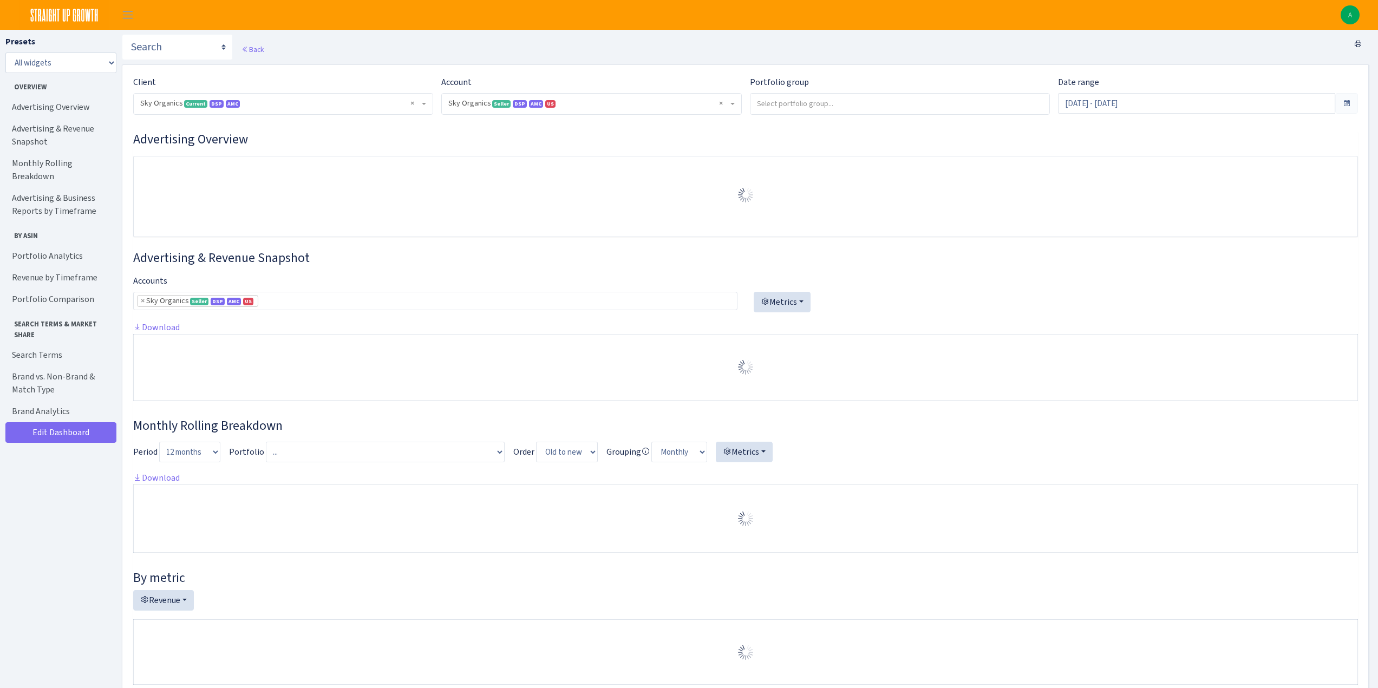
select select "[CREDIT_CARD_NUMBER]"
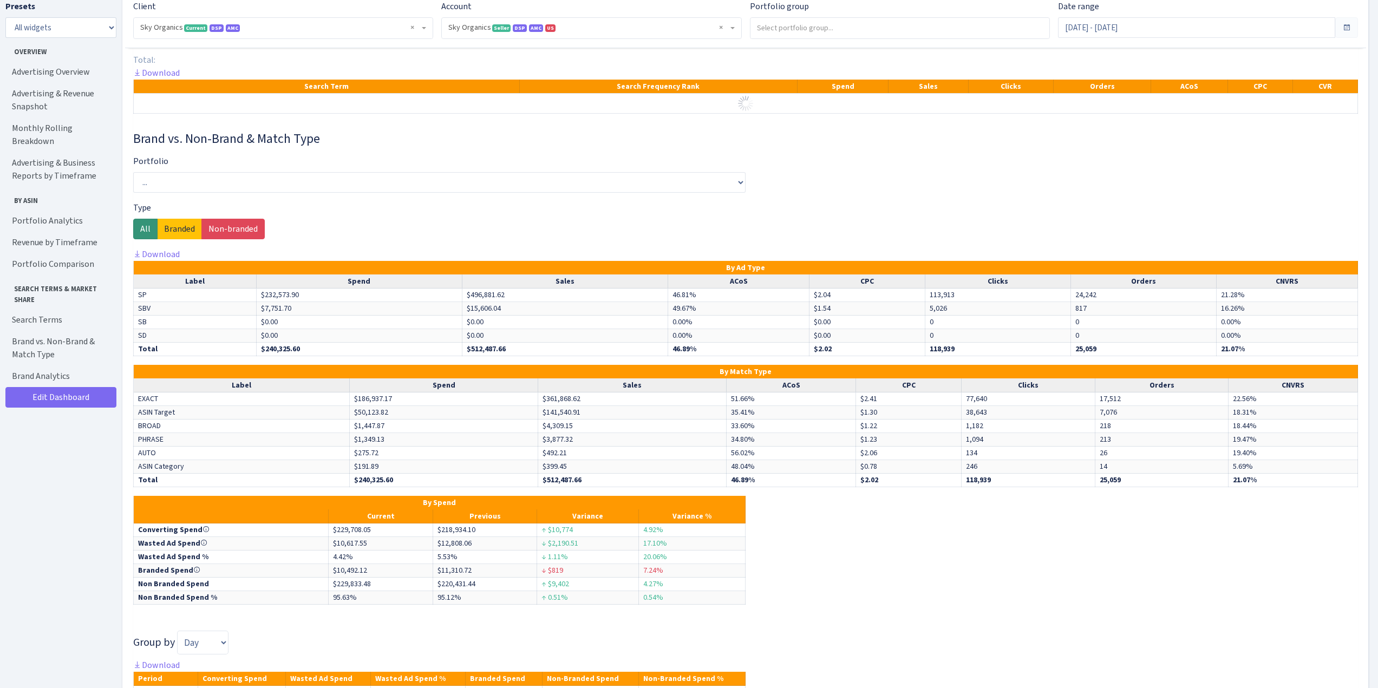
scroll to position [3946, 0]
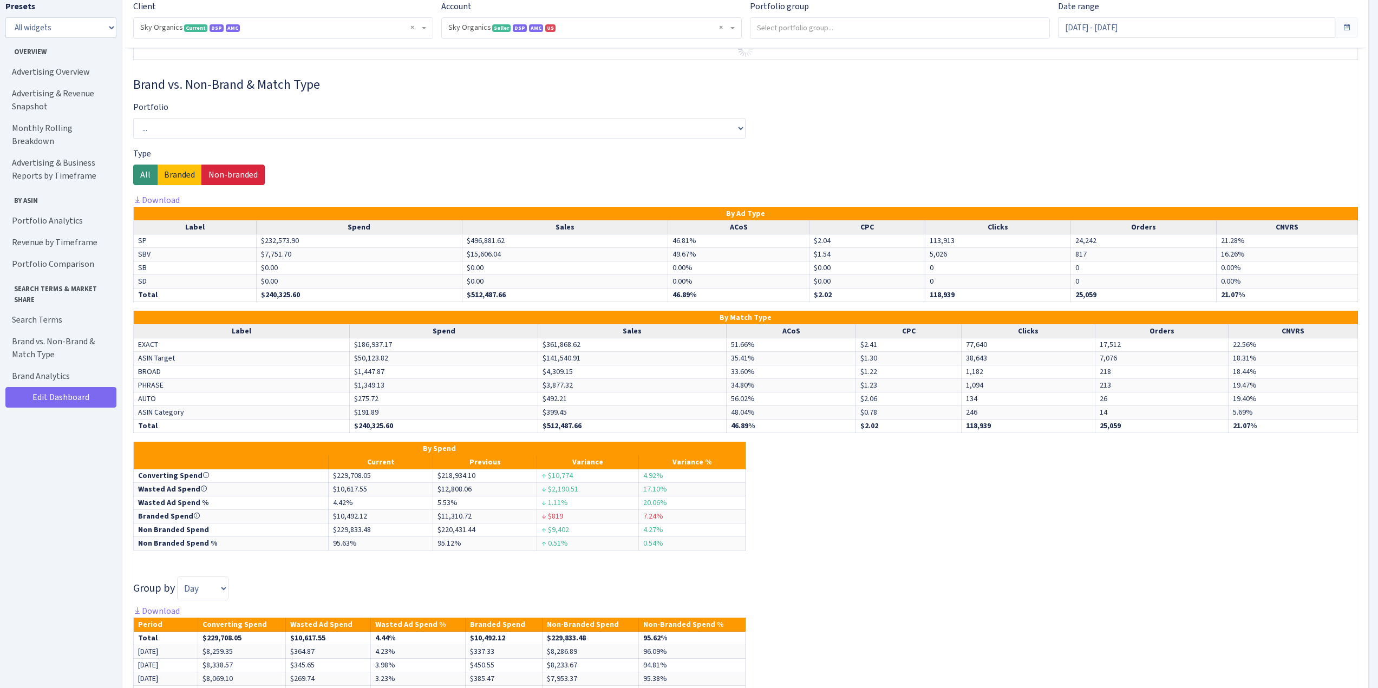
click at [247, 181] on label "Non-branded" at bounding box center [232, 175] width 63 height 21
click at [216, 175] on input "Non-branded" at bounding box center [211, 171] width 7 height 7
radio input "true"
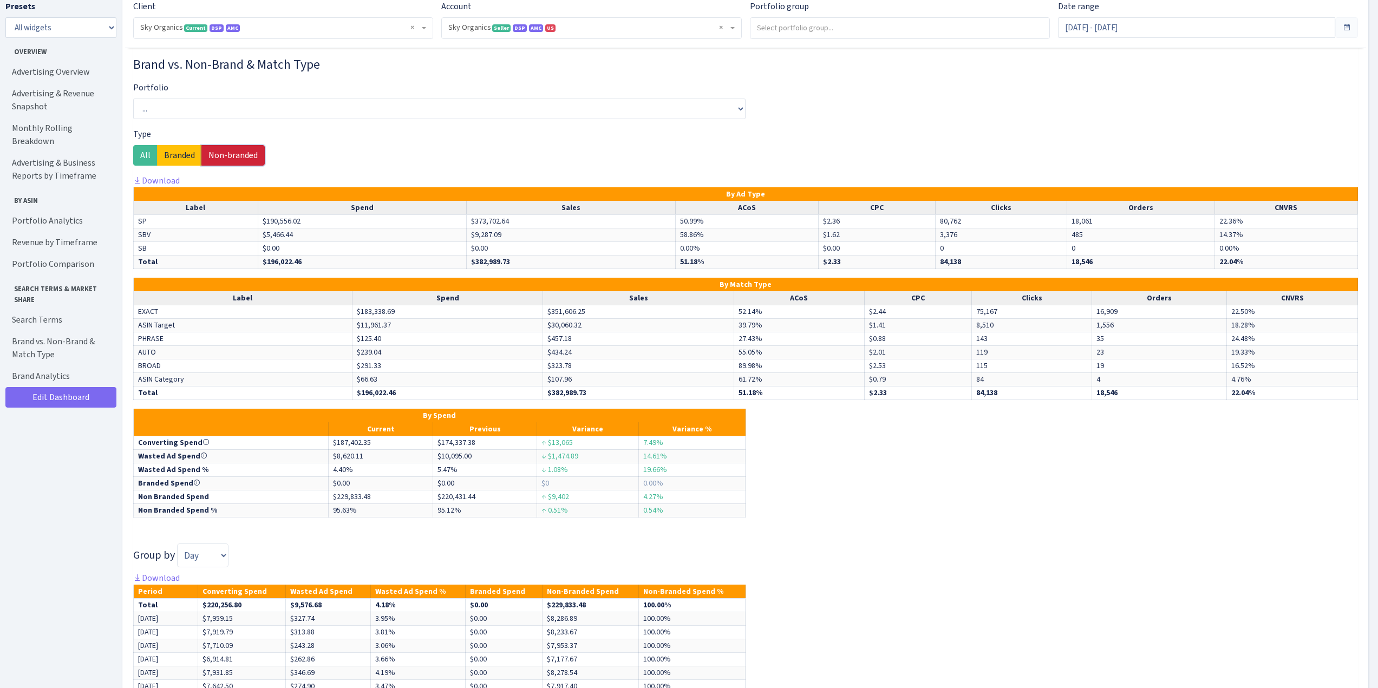
scroll to position [5462, 0]
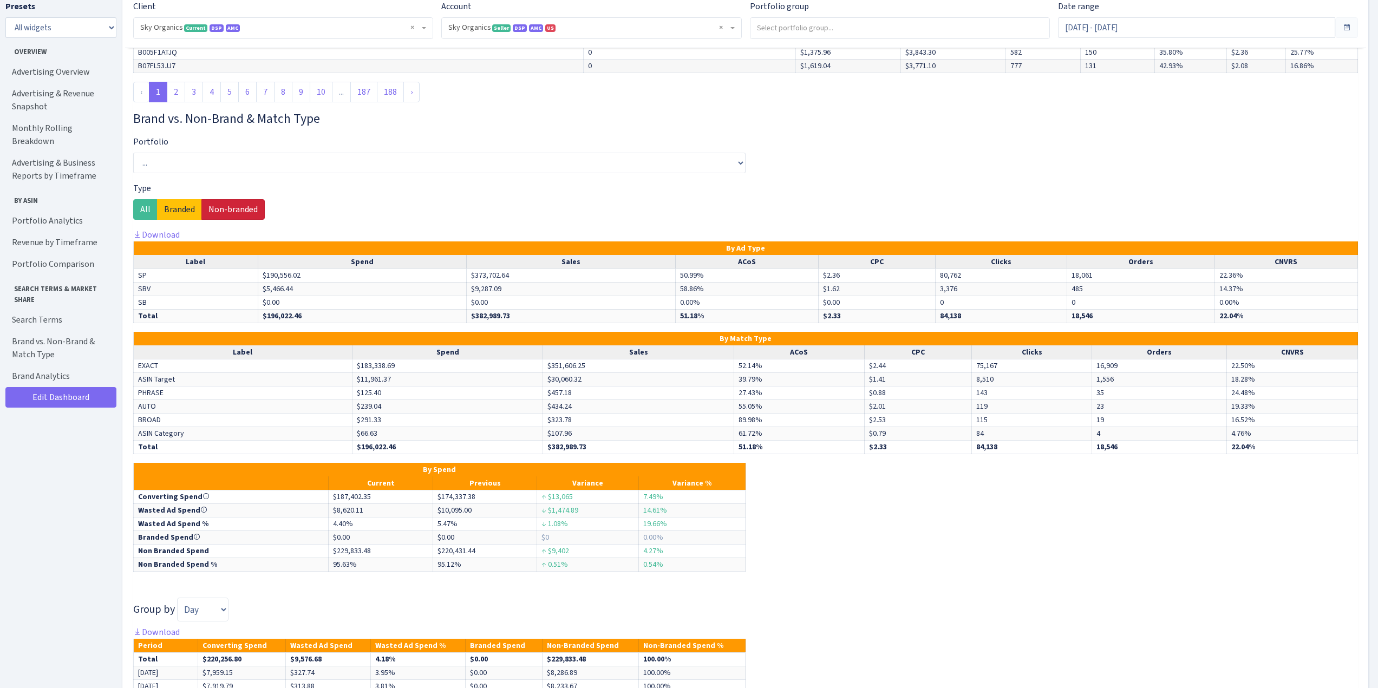
click at [228, 207] on label "Non-branded" at bounding box center [232, 209] width 63 height 21
click at [216, 207] on input "Non-branded" at bounding box center [211, 206] width 7 height 7
click at [332, 214] on div "Brand vs. Non-Brand & Match Type Portfolio ... 16oz Castor Oil w/Wraps Almond O…" at bounding box center [745, 584] width 1225 height 946
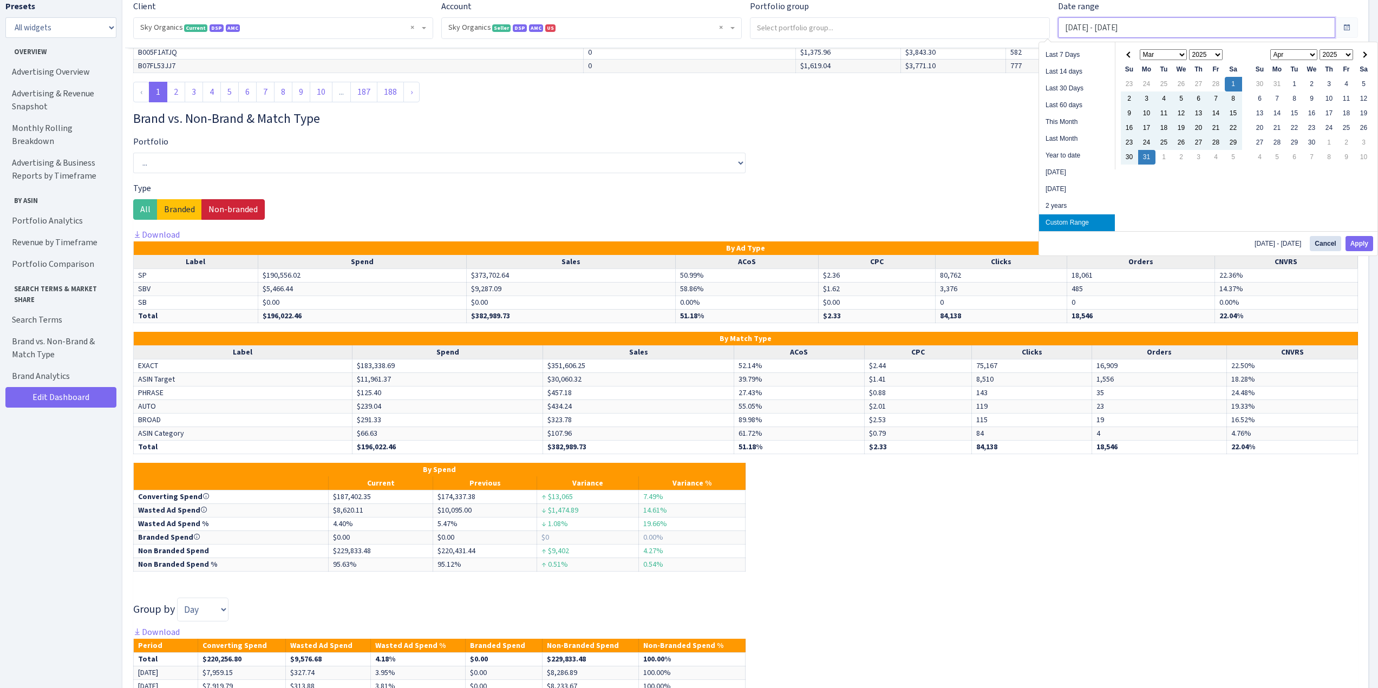
click at [1142, 25] on input "[DATE] - [DATE]" at bounding box center [1196, 27] width 277 height 21
click at [1132, 56] on th at bounding box center [1129, 55] width 17 height 15
click at [1361, 240] on button "Apply" at bounding box center [1360, 243] width 28 height 15
type input "[DATE] - [DATE]"
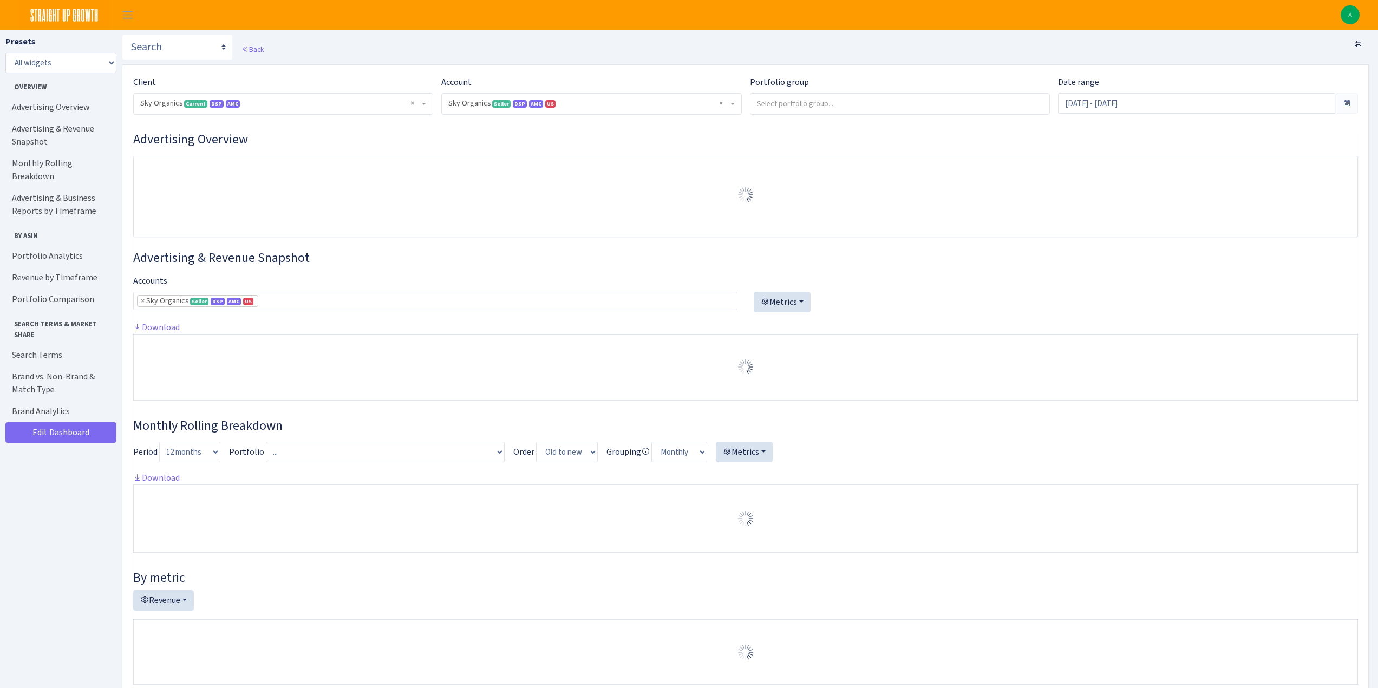
select select "[CREDIT_CARD_NUMBER]"
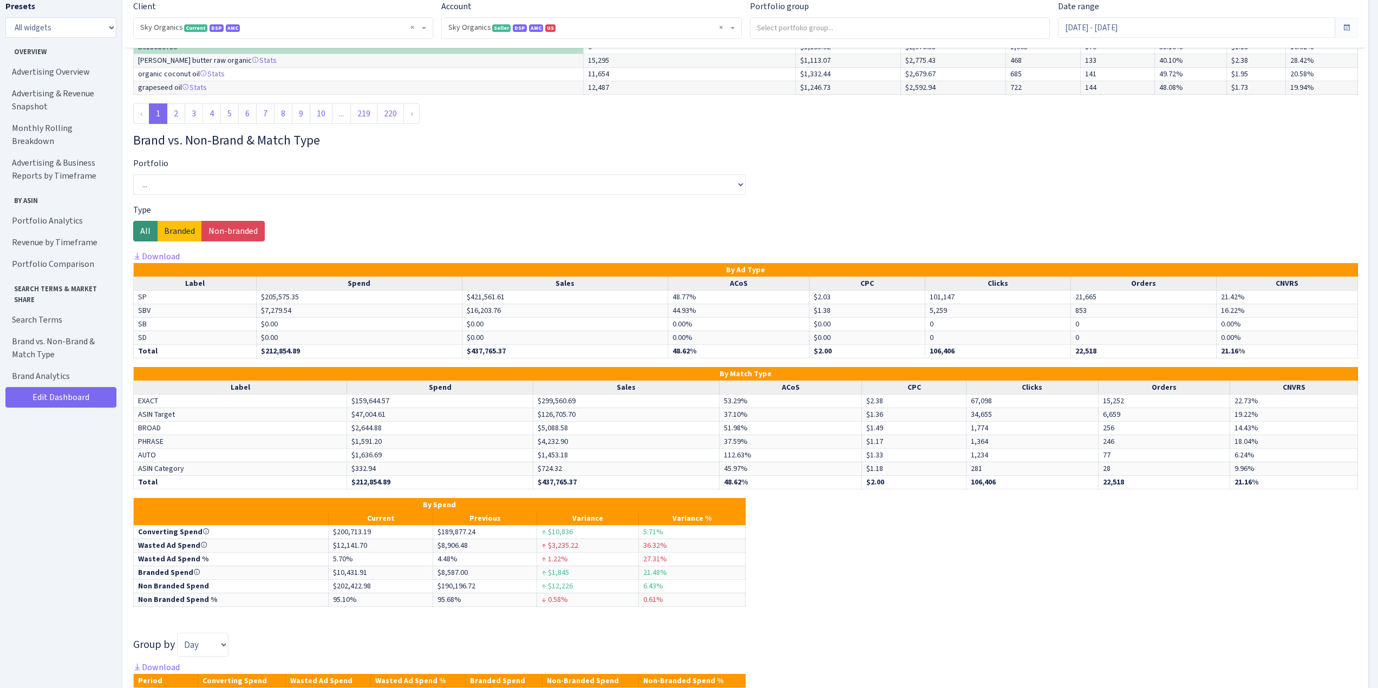
scroll to position [5578, 0]
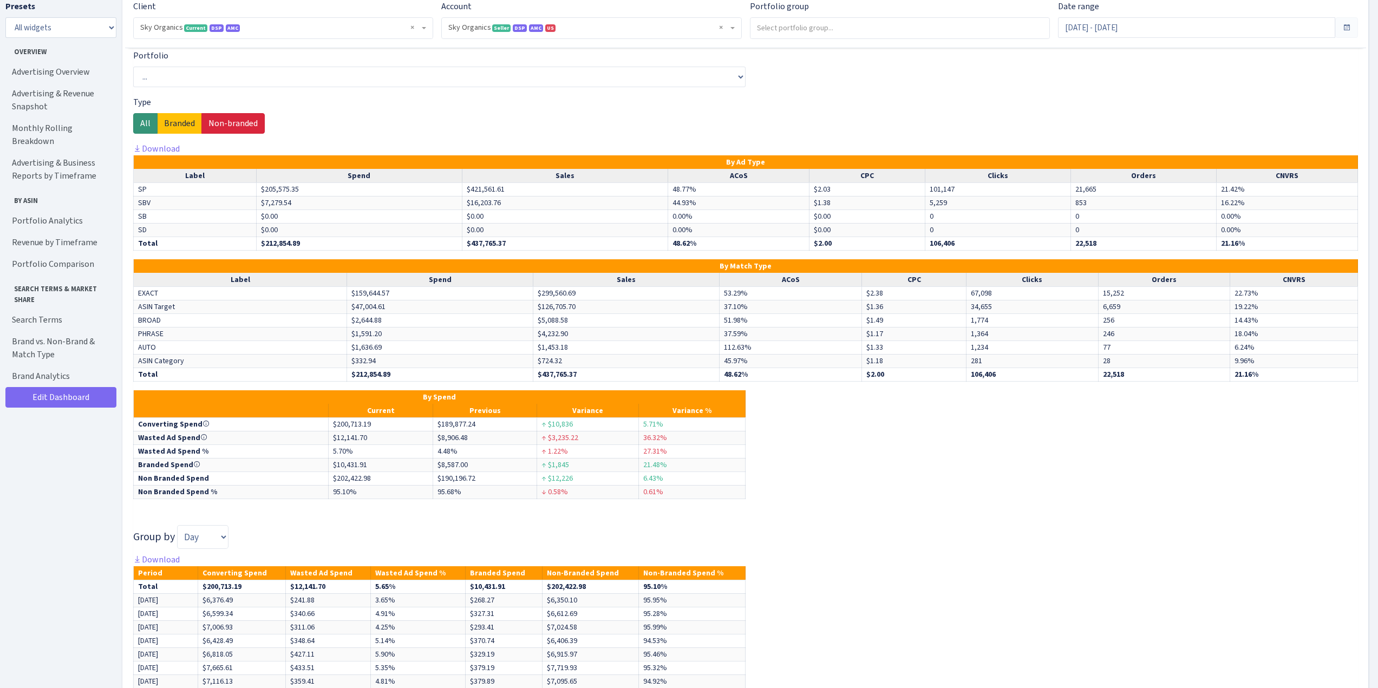
click at [222, 123] on label "Non-branded" at bounding box center [232, 123] width 63 height 21
click at [216, 123] on input "Non-branded" at bounding box center [211, 120] width 7 height 7
radio input "true"
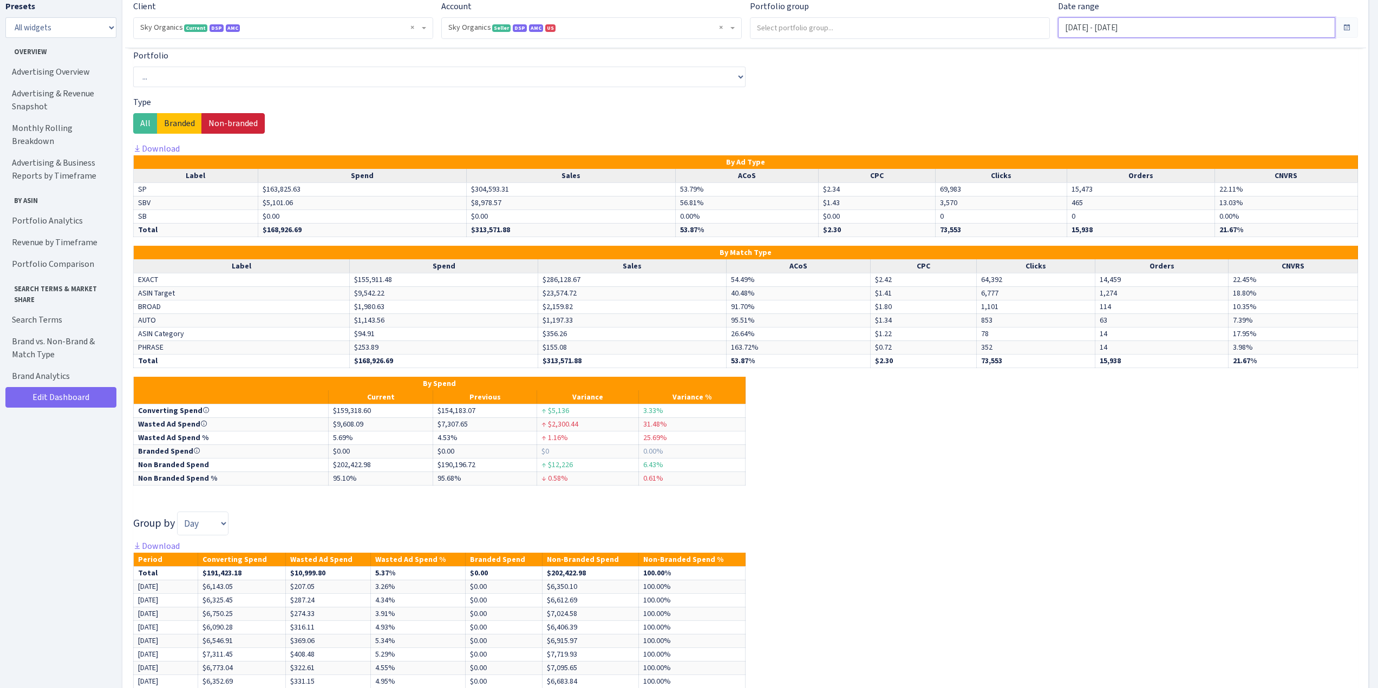
click at [1148, 30] on input "[DATE] - [DATE]" at bounding box center [1196, 27] width 277 height 21
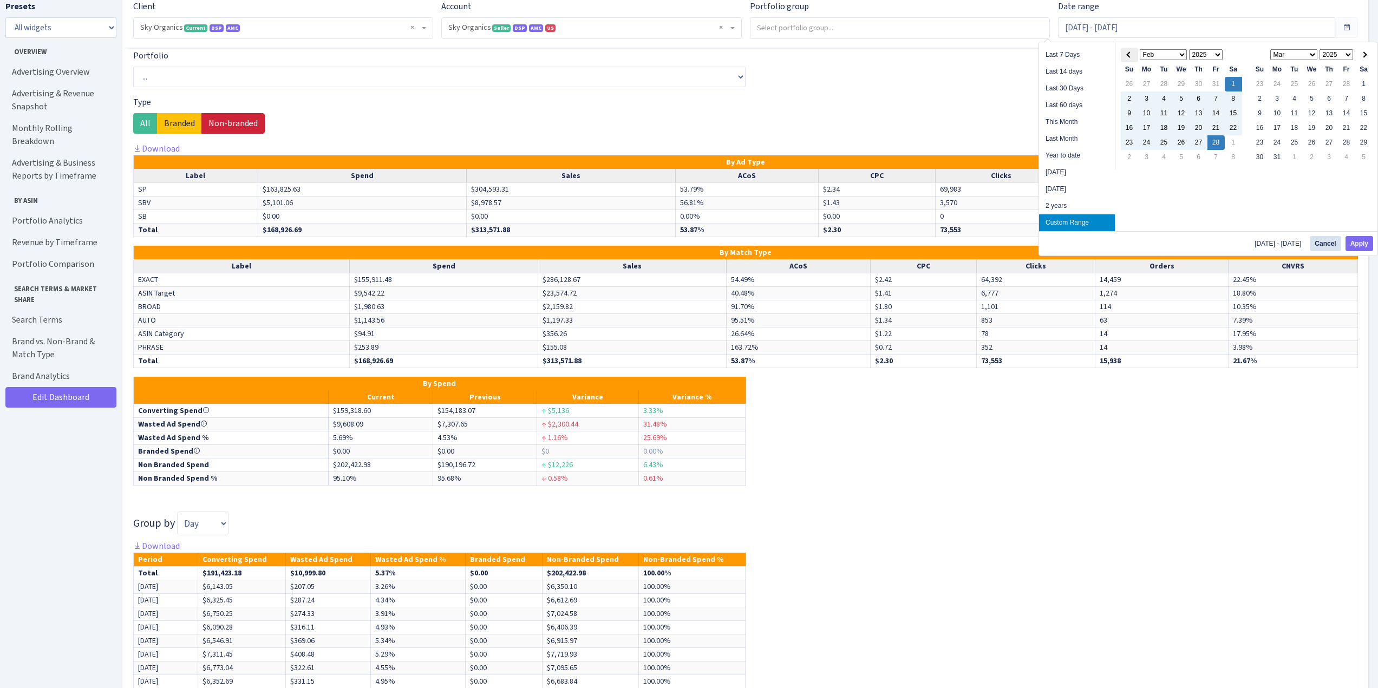
click at [1124, 53] on th at bounding box center [1129, 55] width 17 height 15
click at [1364, 242] on button "Apply" at bounding box center [1360, 243] width 28 height 15
type input "[DATE] - [DATE]"
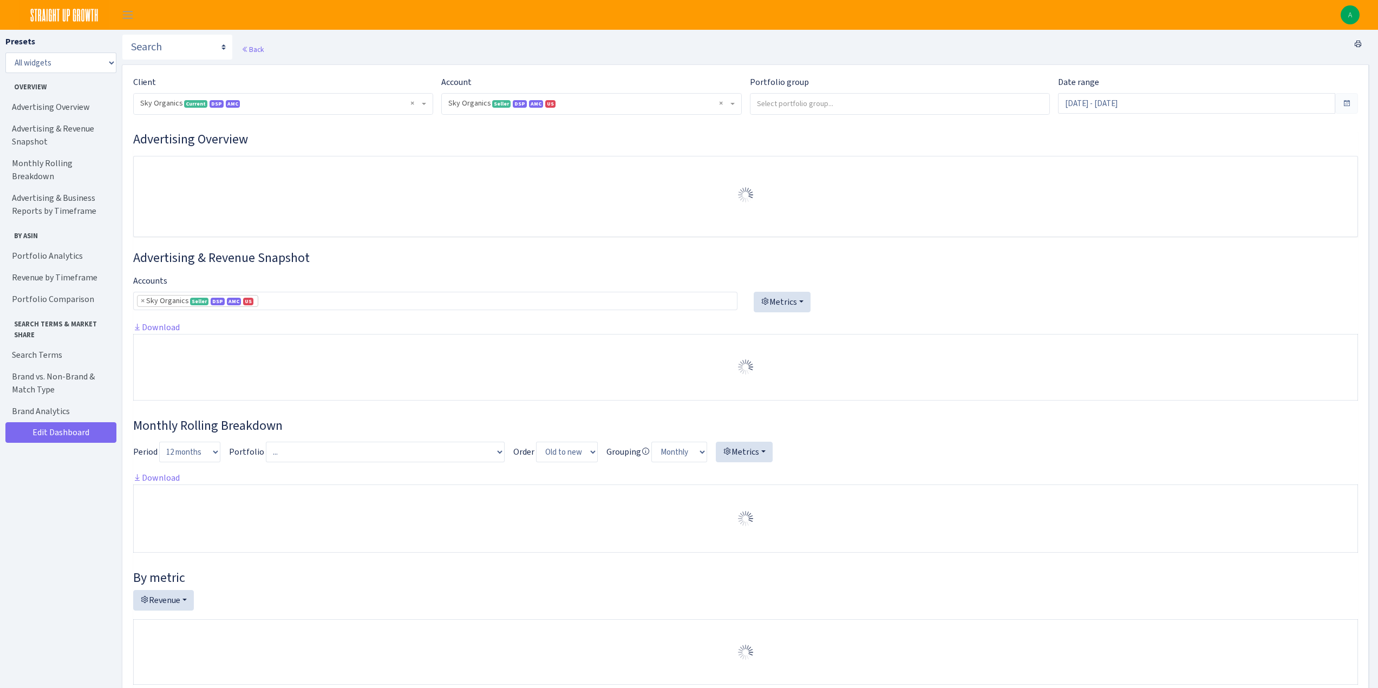
select select "[CREDIT_CARD_NUMBER]"
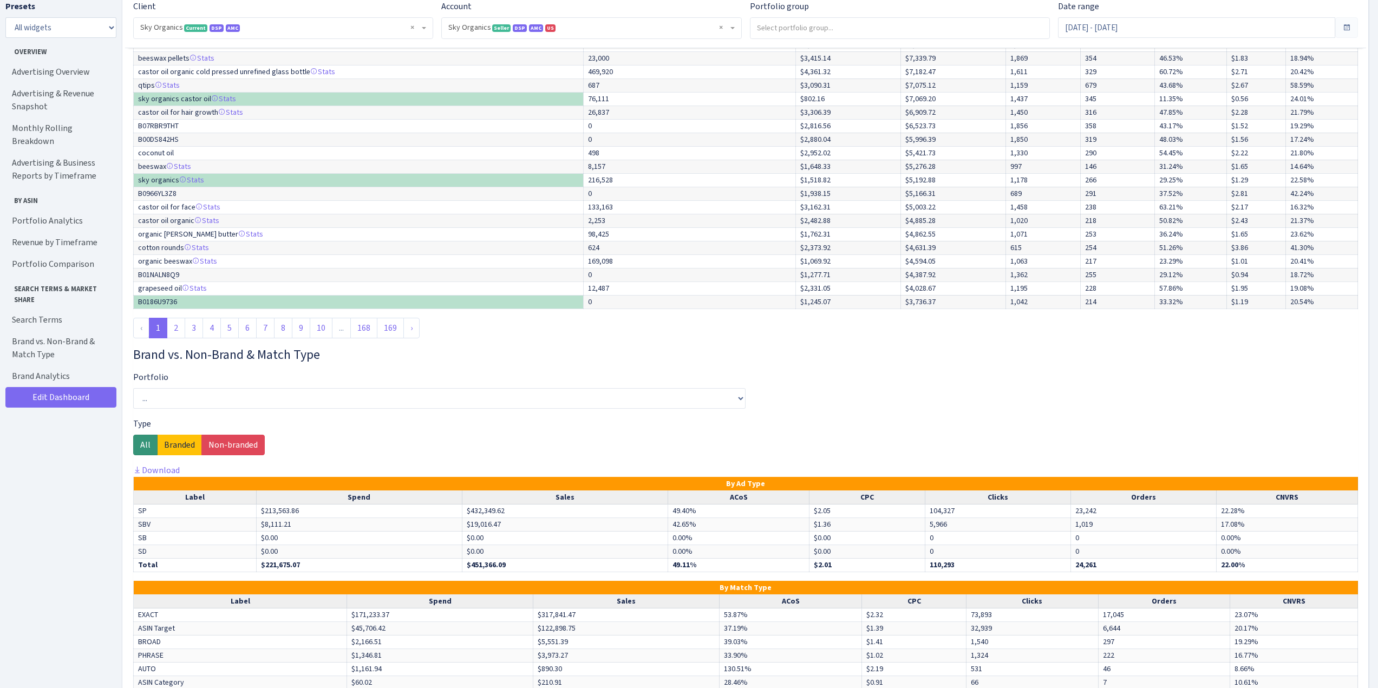
scroll to position [5571, 0]
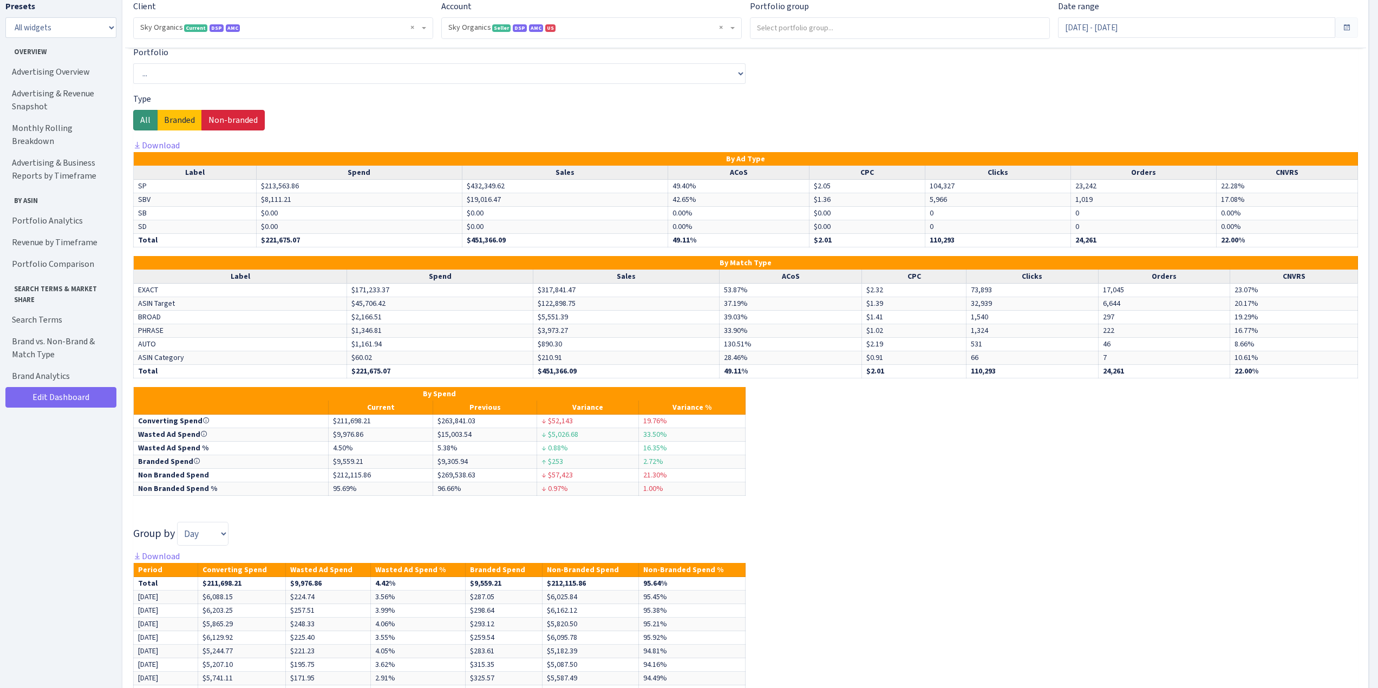
click at [236, 116] on label "Non-branded" at bounding box center [232, 120] width 63 height 21
click at [216, 116] on input "Non-branded" at bounding box center [211, 117] width 7 height 7
radio input "true"
